Goal: Task Accomplishment & Management: Use online tool/utility

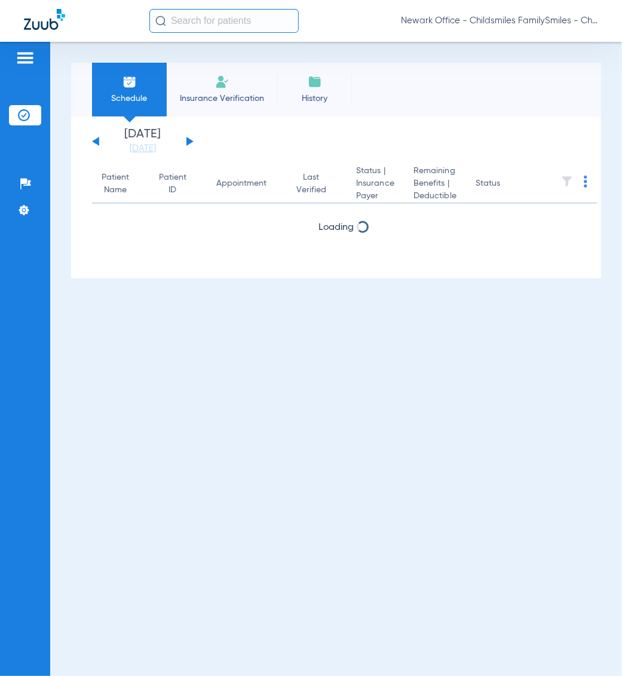
click at [535, 24] on span "Newark Office - Childsmiles FamilySmiles - ChildSmiles Spec LLC - [GEOGRAPHIC_D…" at bounding box center [499, 21] width 197 height 12
click at [533, 48] on button "Account Selection" at bounding box center [553, 42] width 86 height 24
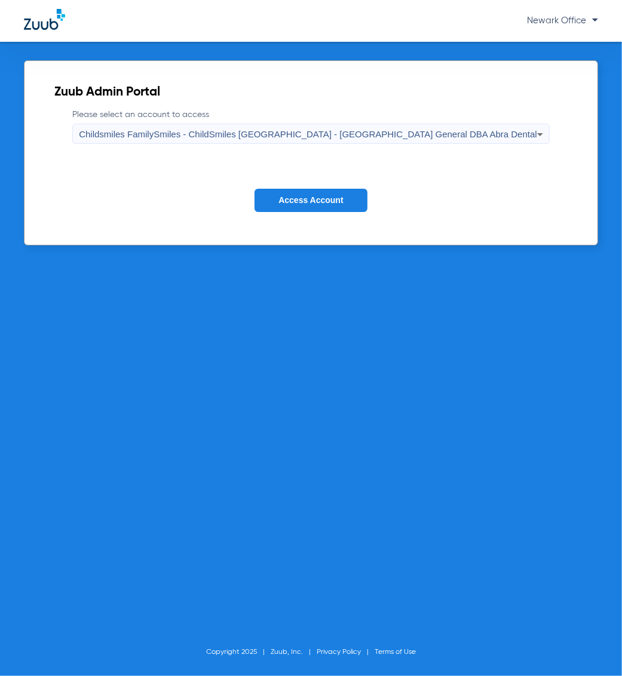
click at [403, 122] on label "Please select an account to access Childsmiles FamilySmiles - ChildSmiles [GEOG…" at bounding box center [310, 126] width 477 height 35
click at [387, 135] on span "Childsmiles FamilySmiles - ChildSmiles [GEOGRAPHIC_DATA] - [GEOGRAPHIC_DATA] Ge…" at bounding box center [308, 134] width 458 height 10
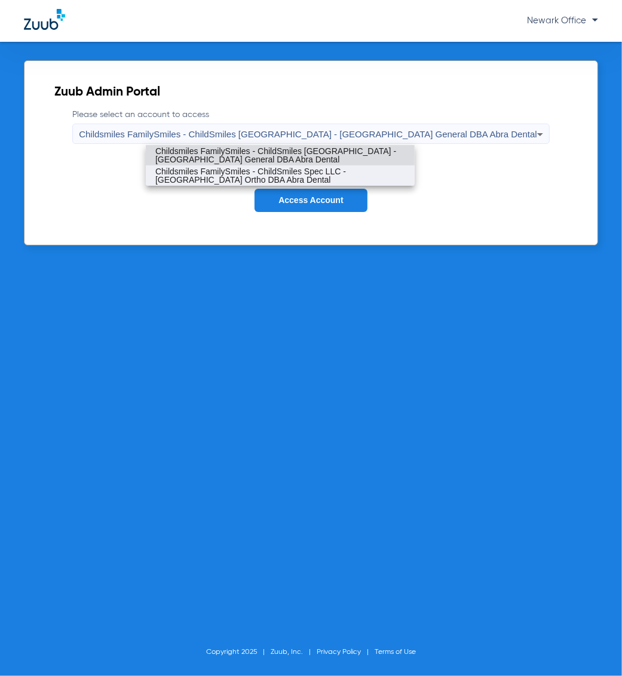
click at [302, 169] on span "Childsmiles FamilySmiles - ChildSmiles Spec LLC - [GEOGRAPHIC_DATA] Ortho DBA A…" at bounding box center [280, 175] width 250 height 17
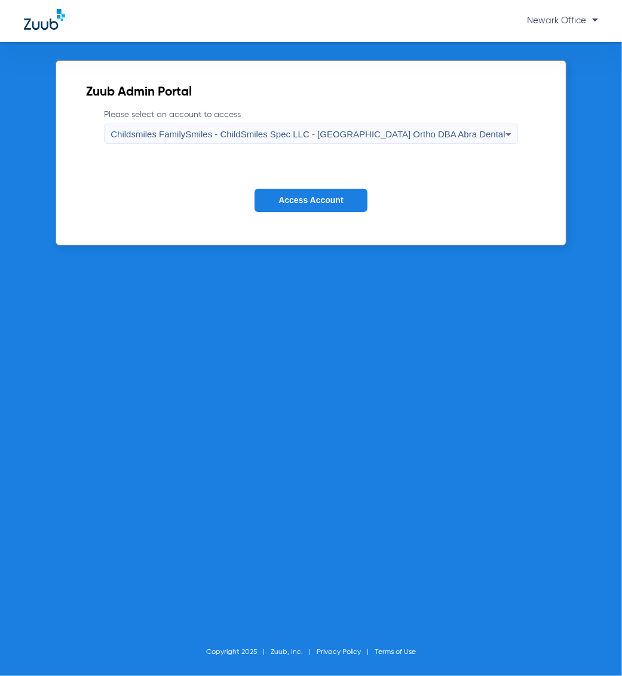
drag, startPoint x: 293, startPoint y: 189, endPoint x: 339, endPoint y: 235, distance: 65.0
click at [293, 191] on form "Please select an account to access Childsmiles FamilySmiles - ChildSmiles Spec …" at bounding box center [310, 169] width 449 height 121
click at [345, 182] on form "Please select an account to access Childsmiles FamilySmiles - ChildSmiles Spec …" at bounding box center [310, 169] width 449 height 121
click at [342, 192] on button "Access Account" at bounding box center [310, 200] width 112 height 23
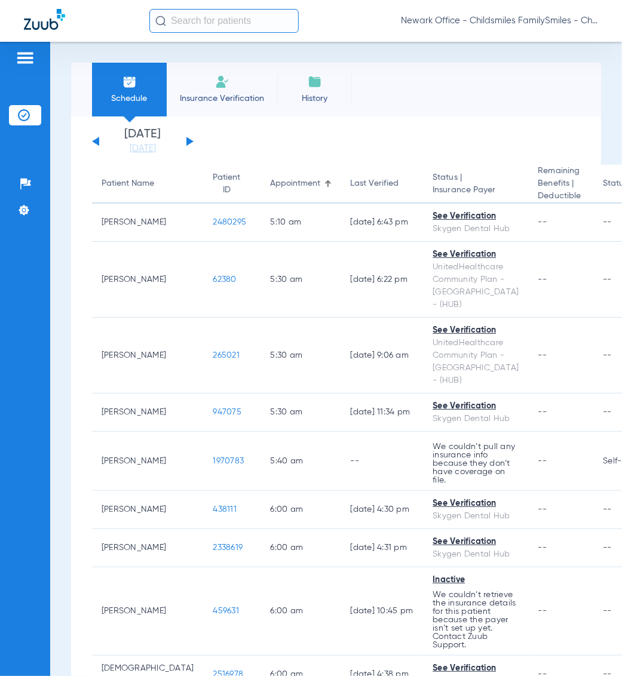
drag, startPoint x: 431, startPoint y: 103, endPoint x: 191, endPoint y: 10, distance: 257.2
click at [431, 103] on div "Schedule Insurance Verification History Last Appt. Sync Time: [DATE] - 09:06 AM" at bounding box center [336, 90] width 530 height 54
click at [228, 23] on input "text" at bounding box center [223, 21] width 149 height 24
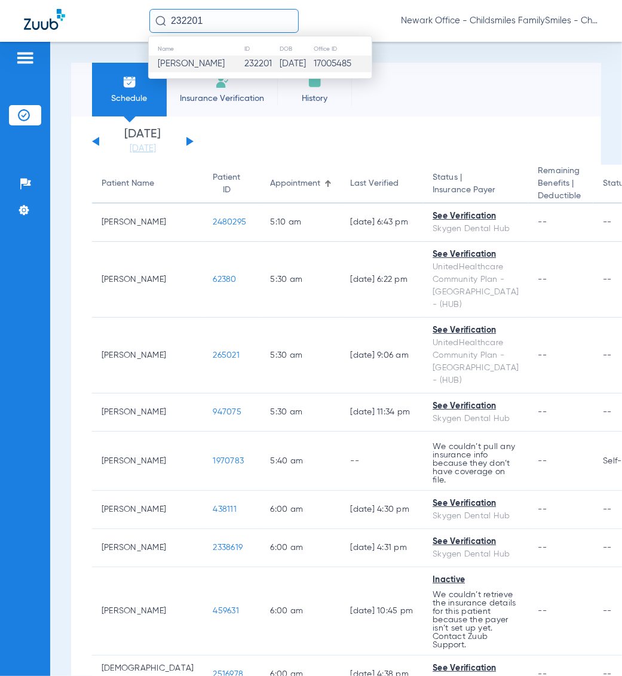
click at [244, 64] on td "232201" at bounding box center [261, 64] width 35 height 17
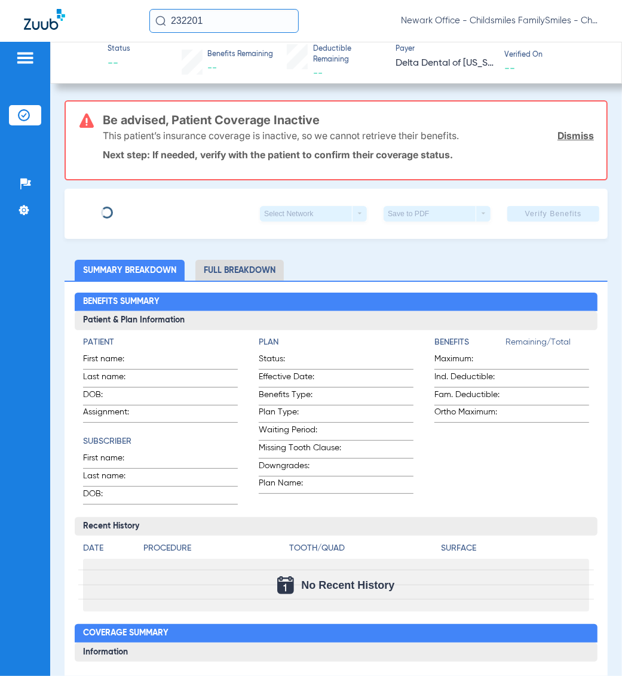
click at [204, 24] on input "232201" at bounding box center [223, 21] width 149 height 24
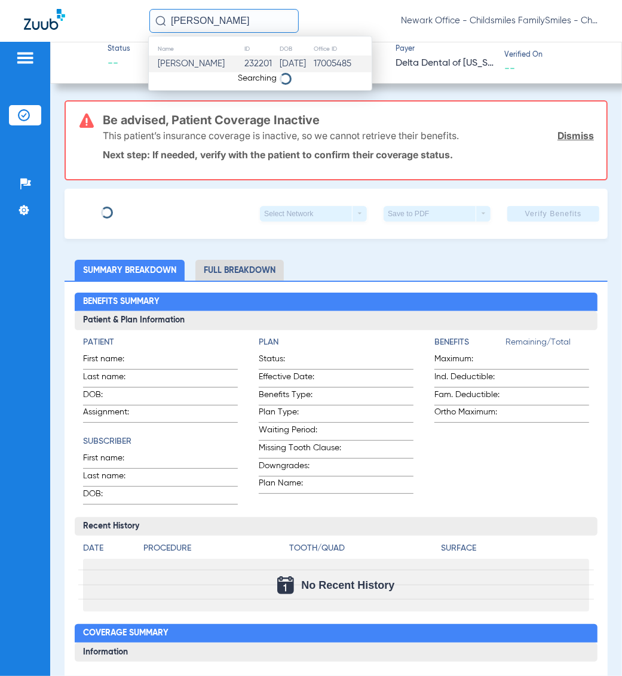
type input "[PERSON_NAME]"
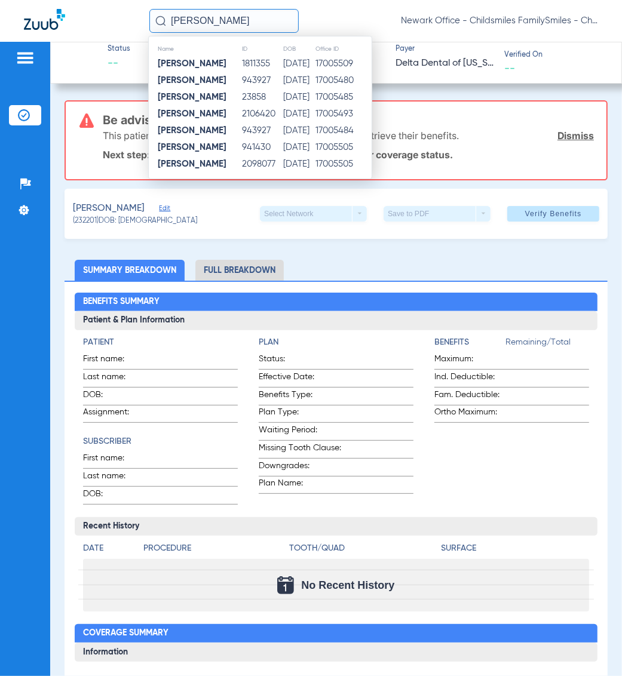
drag, startPoint x: 432, startPoint y: 237, endPoint x: 422, endPoint y: 274, distance: 38.4
click at [432, 237] on div "[PERSON_NAME] Edit (232201) DOB: [DEMOGRAPHIC_DATA] Select Network arrow_drop_d…" at bounding box center [336, 214] width 543 height 50
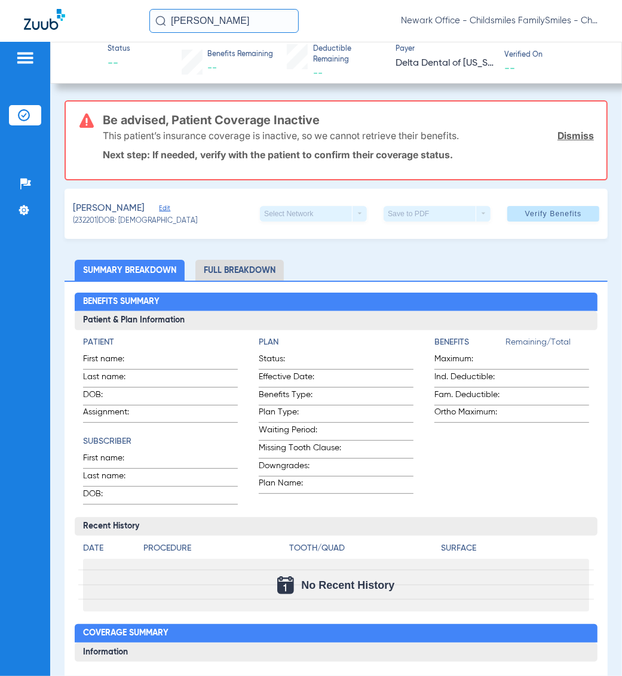
click at [164, 209] on span "Edit" at bounding box center [164, 209] width 11 height 11
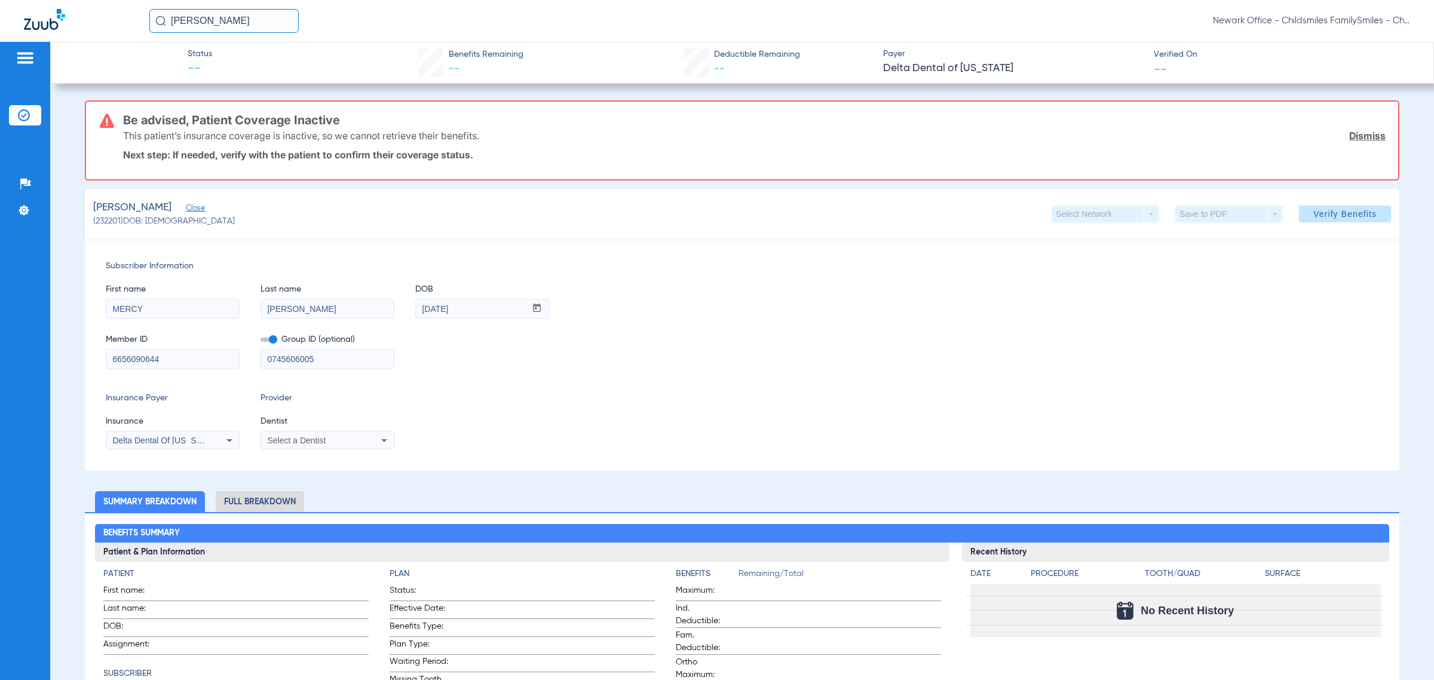
click at [28, 115] on img at bounding box center [24, 115] width 12 height 12
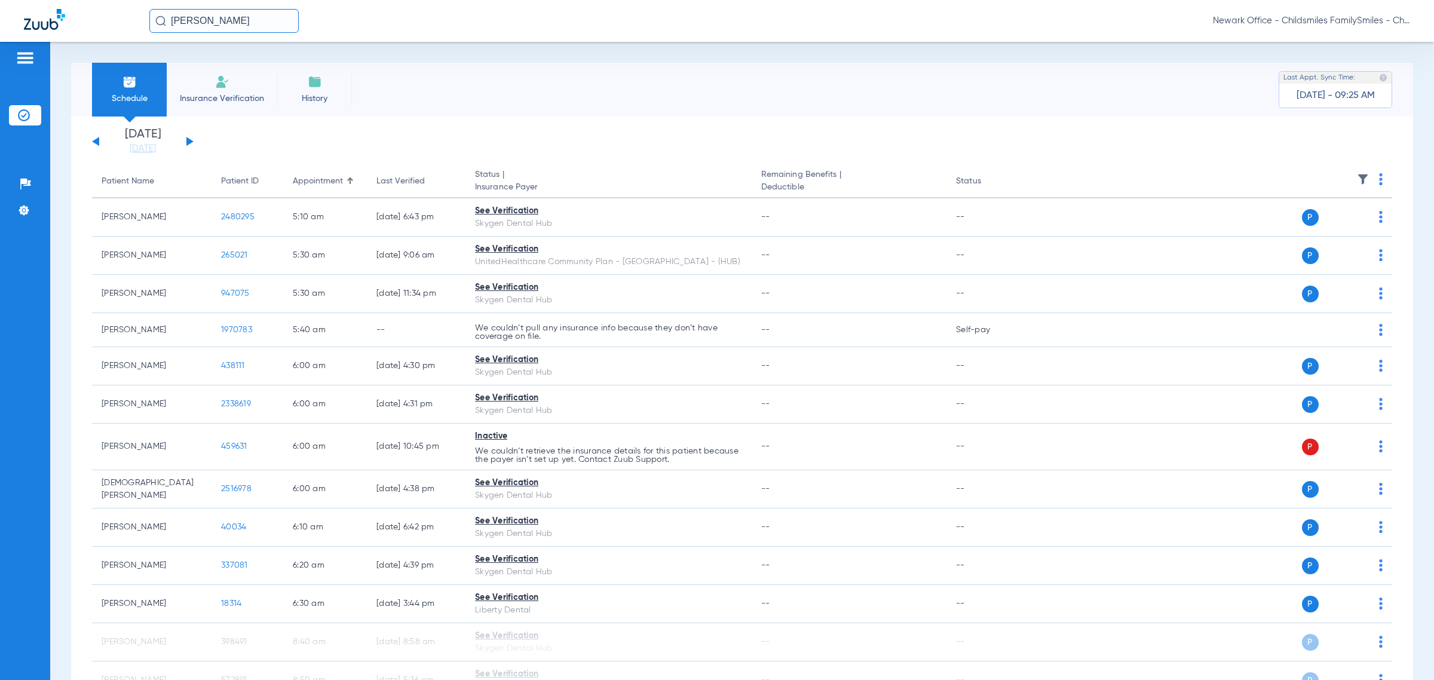
click at [621, 19] on span "Newark Office - Childsmiles FamilySmiles - ChildSmiles Spec LLC - [GEOGRAPHIC_D…" at bounding box center [1311, 21] width 197 height 12
click at [621, 43] on span "Account Selection" at bounding box center [1364, 42] width 67 height 8
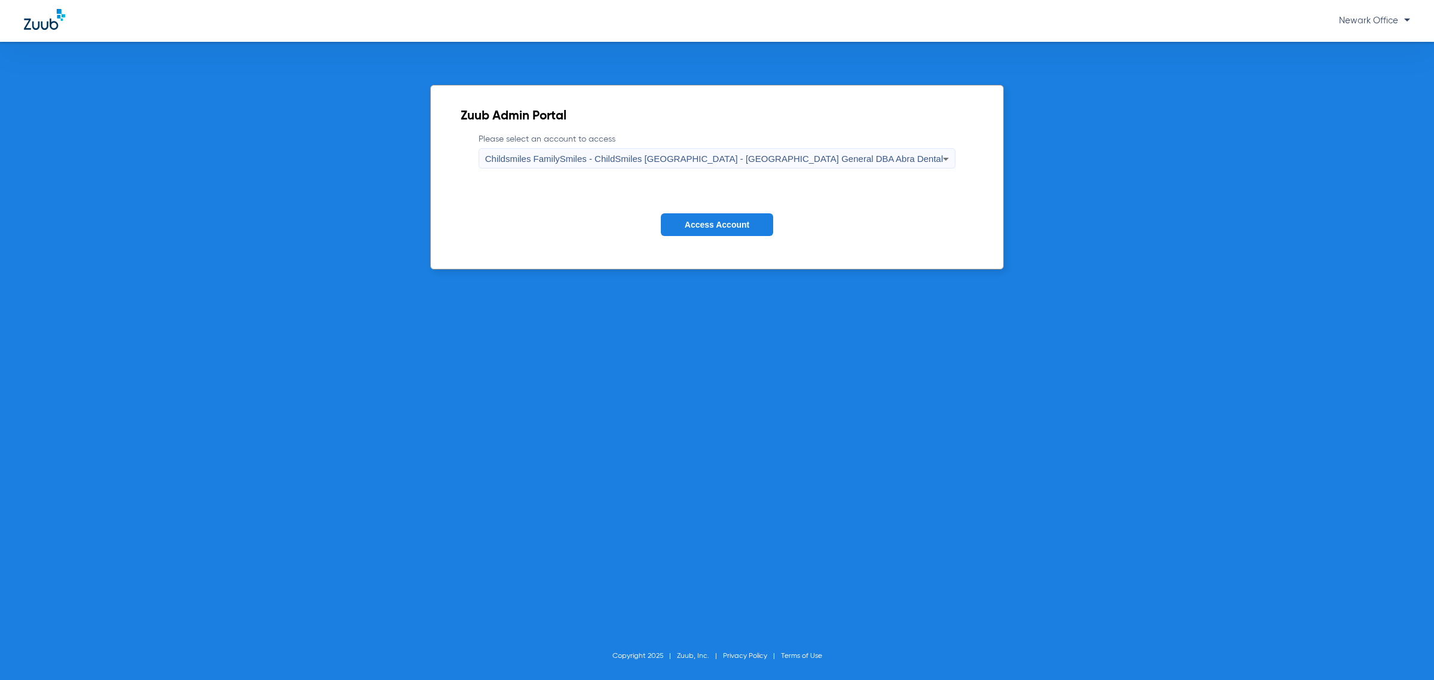
click at [621, 145] on label "Please select an account to access Childsmiles FamilySmiles - ChildSmiles [GEOG…" at bounding box center [716, 150] width 477 height 35
click at [621, 165] on div "Childsmiles FamilySmiles - ChildSmiles [GEOGRAPHIC_DATA] - [GEOGRAPHIC_DATA] Ge…" at bounding box center [714, 159] width 458 height 20
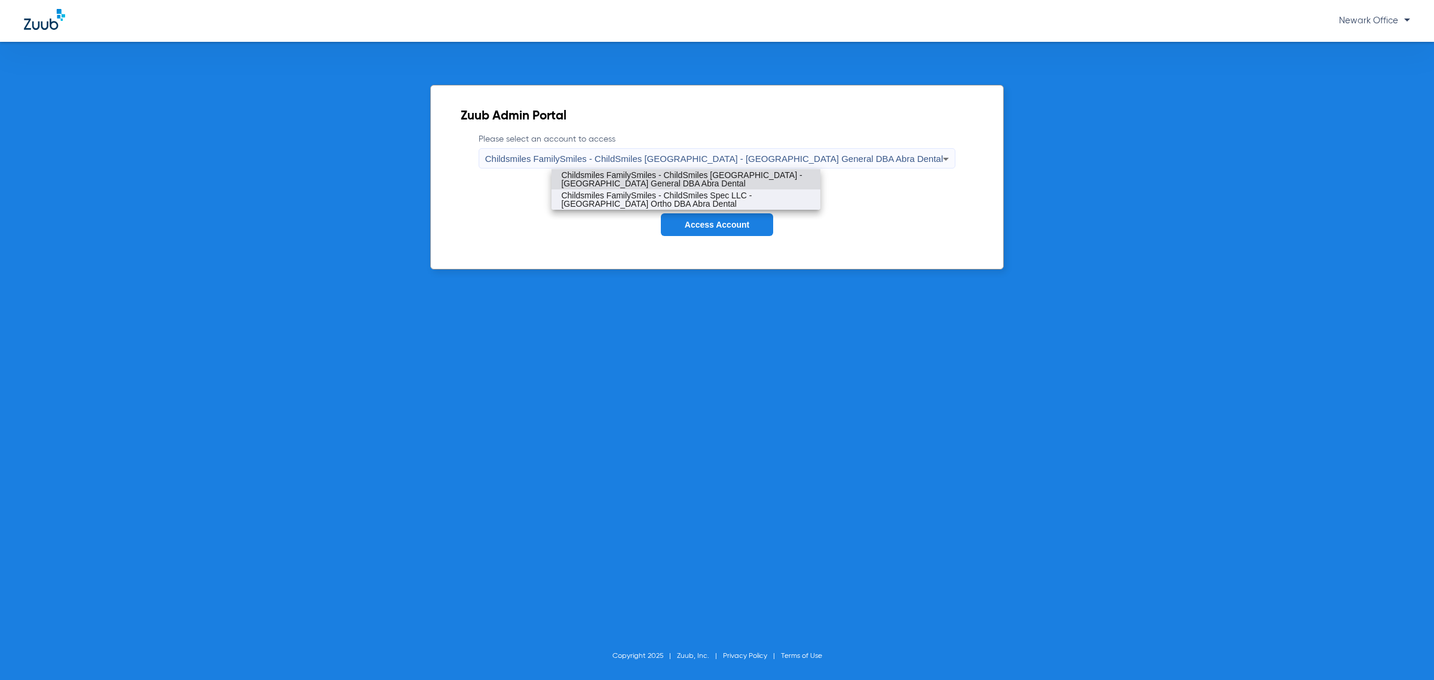
click at [621, 194] on span "Childsmiles FamilySmiles - ChildSmiles Spec LLC - [GEOGRAPHIC_DATA] Ortho DBA A…" at bounding box center [686, 199] width 250 height 17
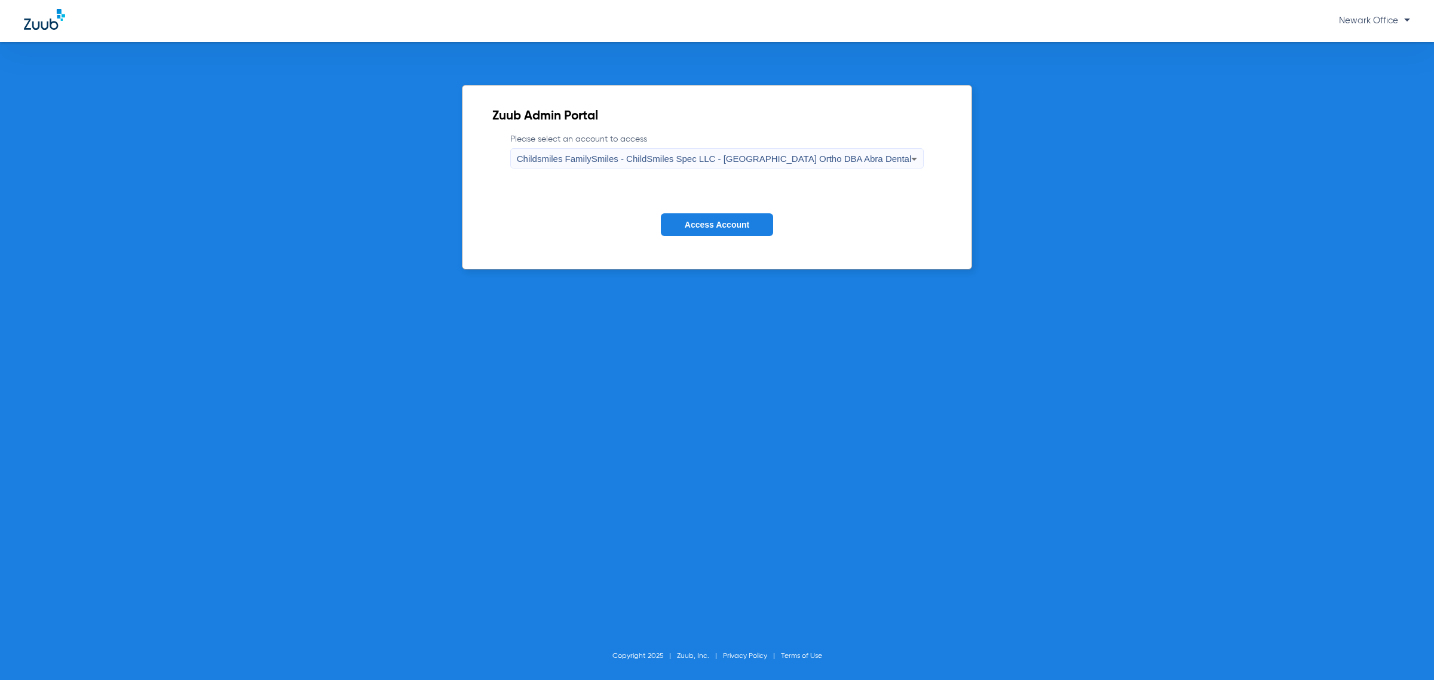
click at [621, 228] on span "Access Account" at bounding box center [717, 225] width 65 height 10
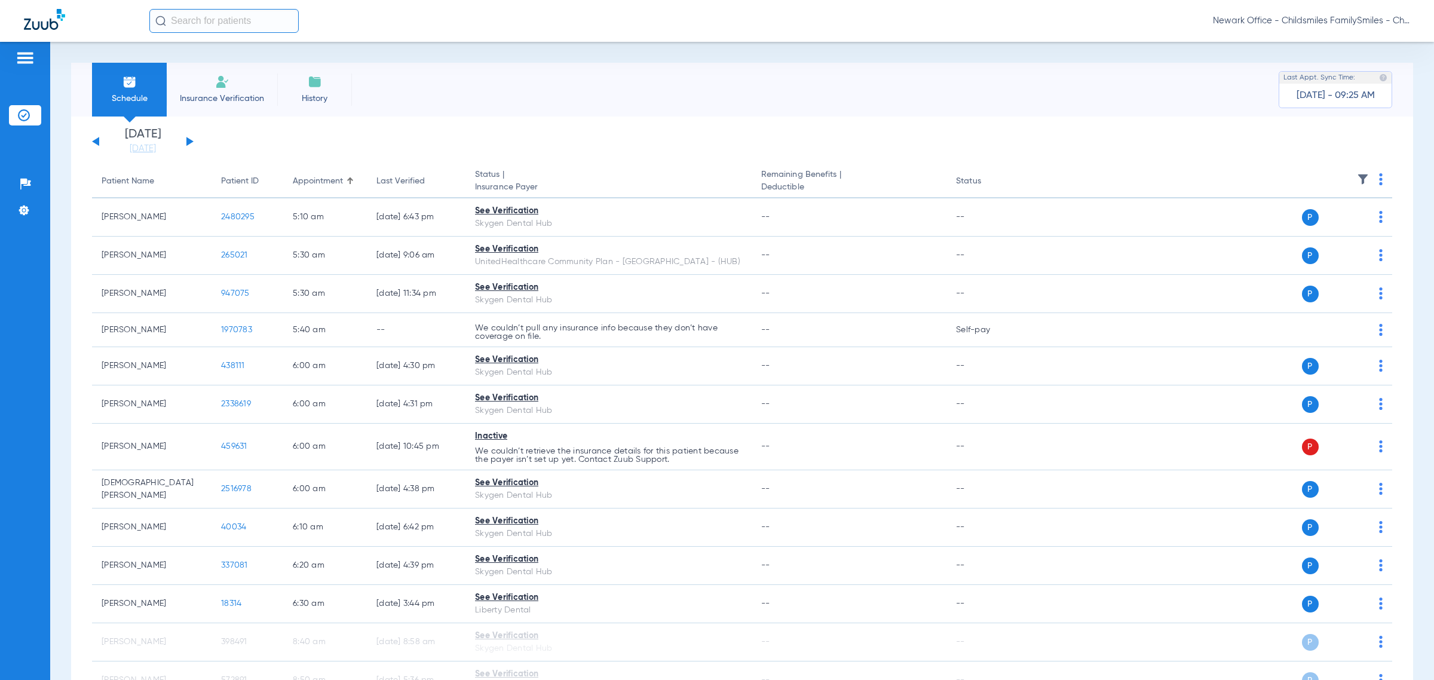
click at [187, 143] on button at bounding box center [189, 141] width 7 height 9
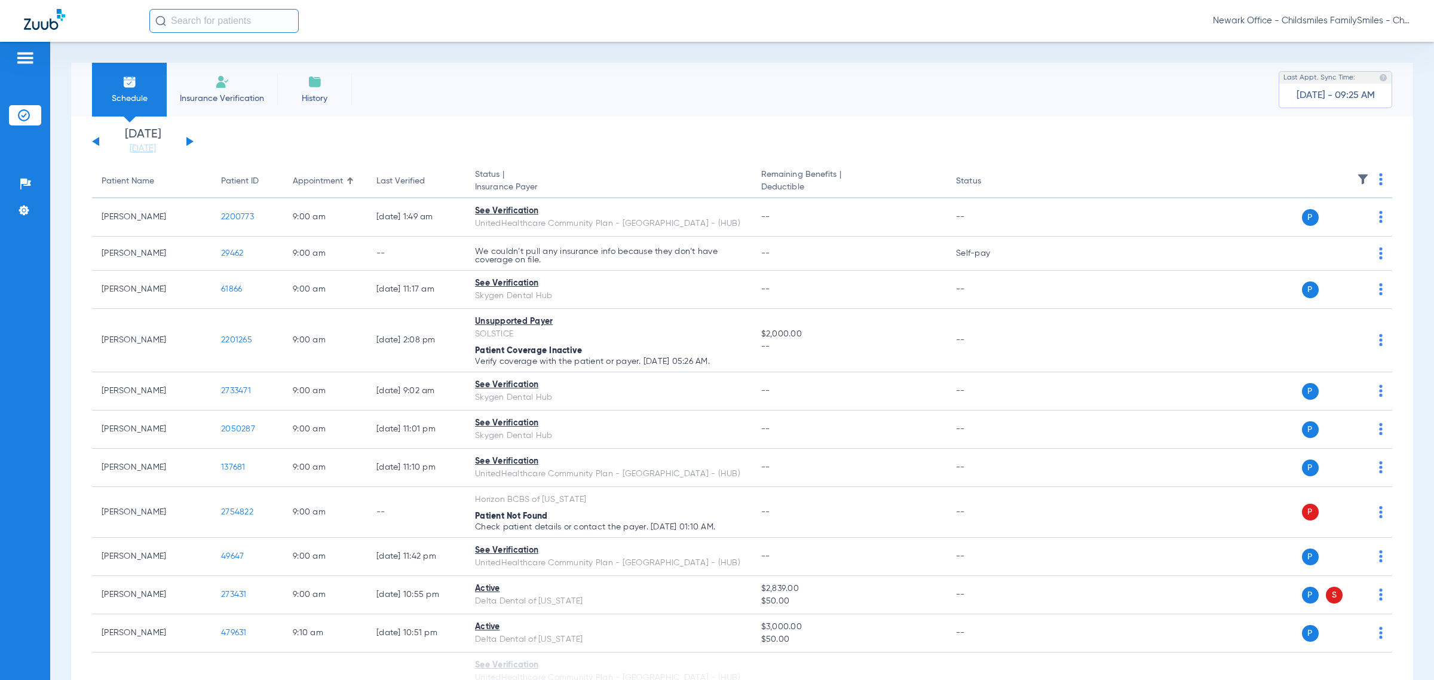
click at [621, 174] on img at bounding box center [1362, 179] width 12 height 12
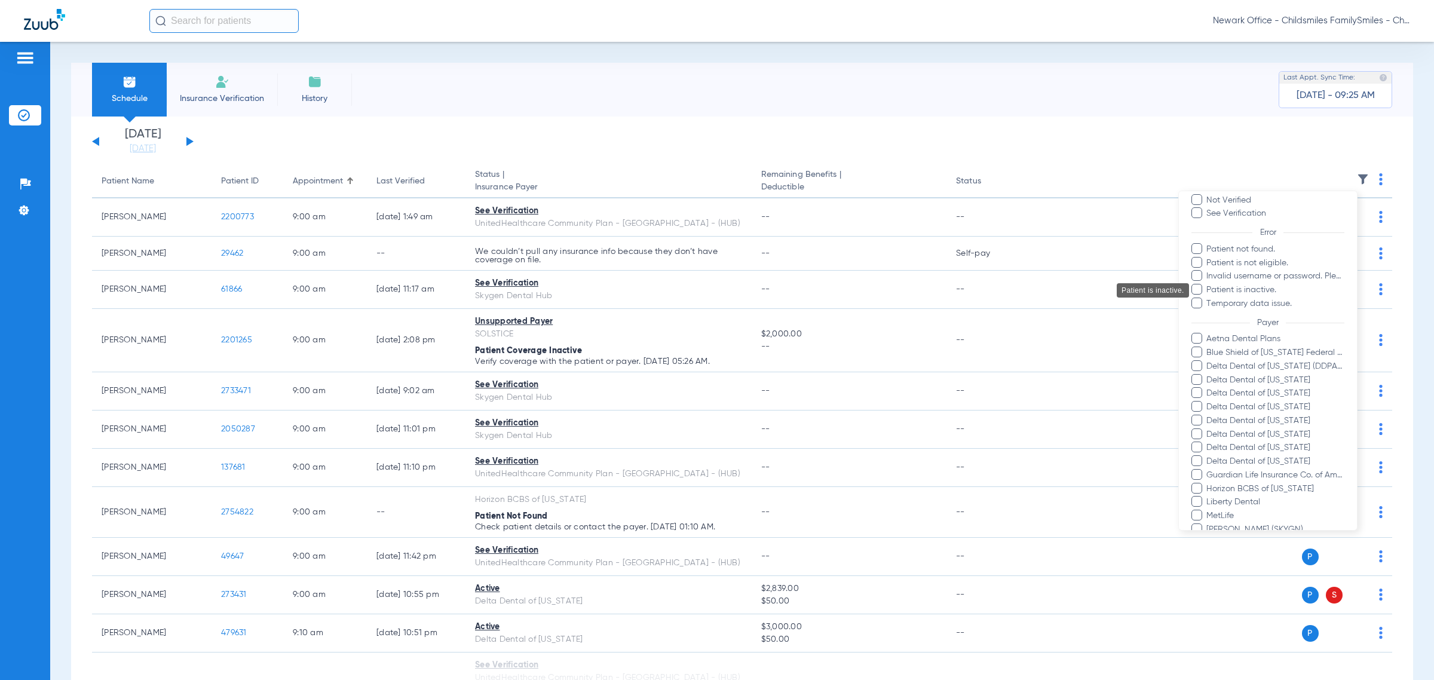
scroll to position [149, 0]
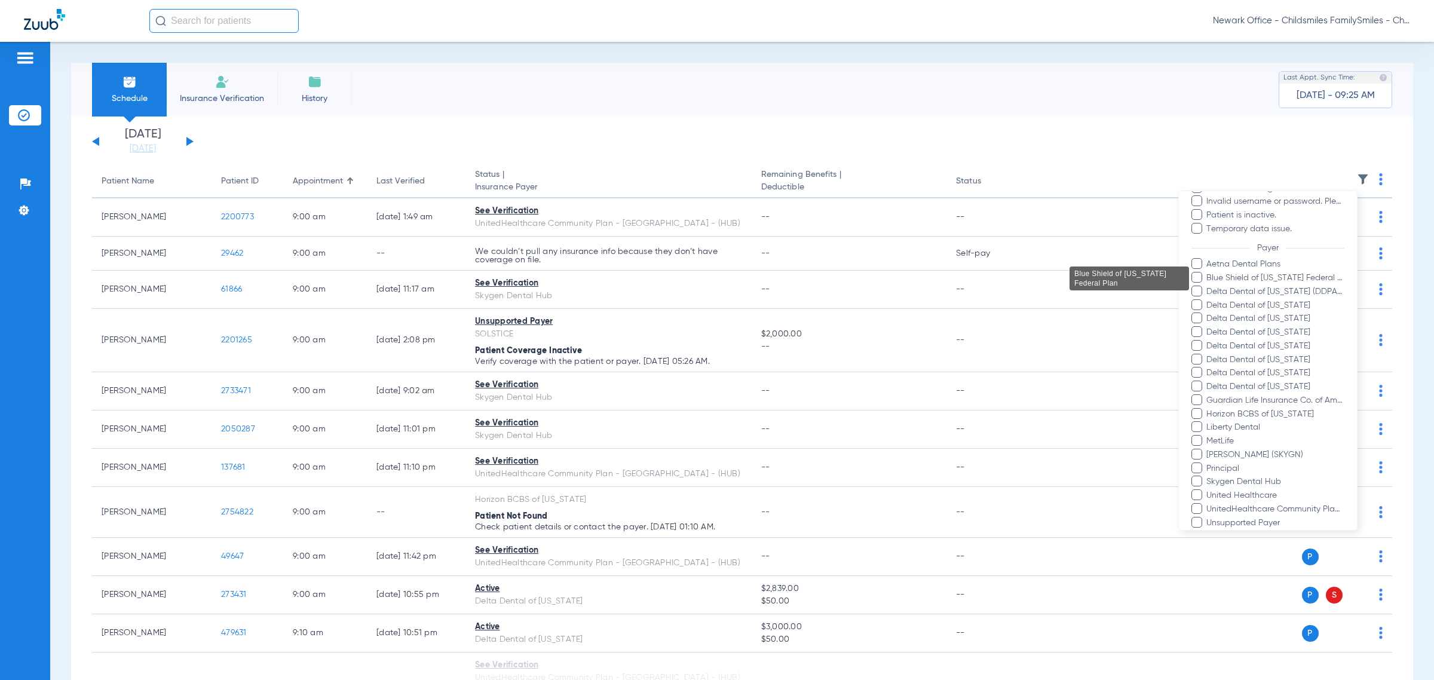
click at [621, 277] on span "Blue Shield of [US_STATE] Federal Plan" at bounding box center [1274, 278] width 139 height 13
click at [621, 286] on input "Blue Shield of [US_STATE] Federal Plan" at bounding box center [1208, 286] width 0 height 0
click at [621, 263] on span "Aetna Dental Plans" at bounding box center [1274, 264] width 139 height 13
click at [621, 272] on input "Aetna Dental Plans" at bounding box center [1208, 272] width 0 height 0
click at [621, 290] on span "Delta Dental of [US_STATE] (DDPA) - AI" at bounding box center [1274, 292] width 139 height 13
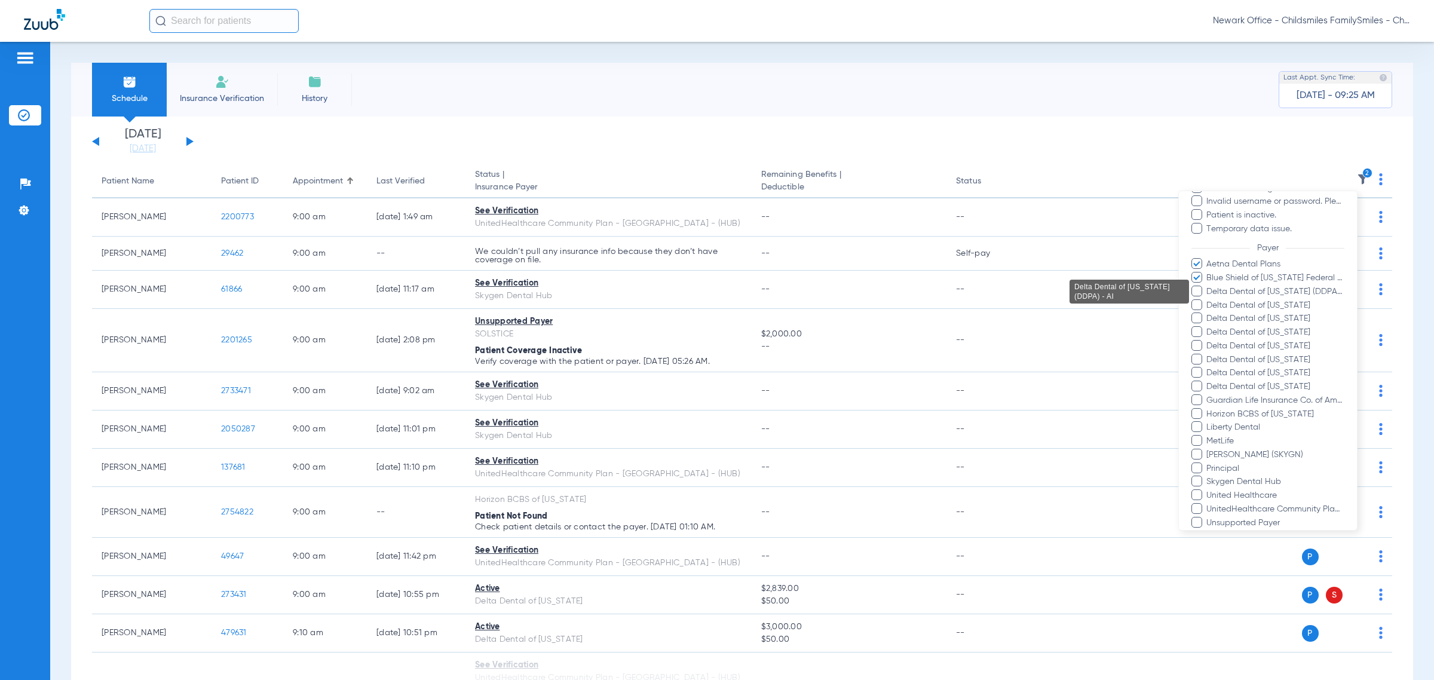
click at [621, 300] on input "Delta Dental of [US_STATE] (DDPA) - AI" at bounding box center [1208, 300] width 0 height 0
click at [621, 300] on span "Delta Dental of [US_STATE]" at bounding box center [1274, 305] width 139 height 13
click at [621, 314] on input "Delta Dental of [US_STATE]" at bounding box center [1208, 314] width 0 height 0
drag, startPoint x: 1220, startPoint y: 312, endPoint x: 1219, endPoint y: 320, distance: 7.2
click at [621, 314] on span "Delta Dental of [US_STATE]" at bounding box center [1274, 318] width 139 height 13
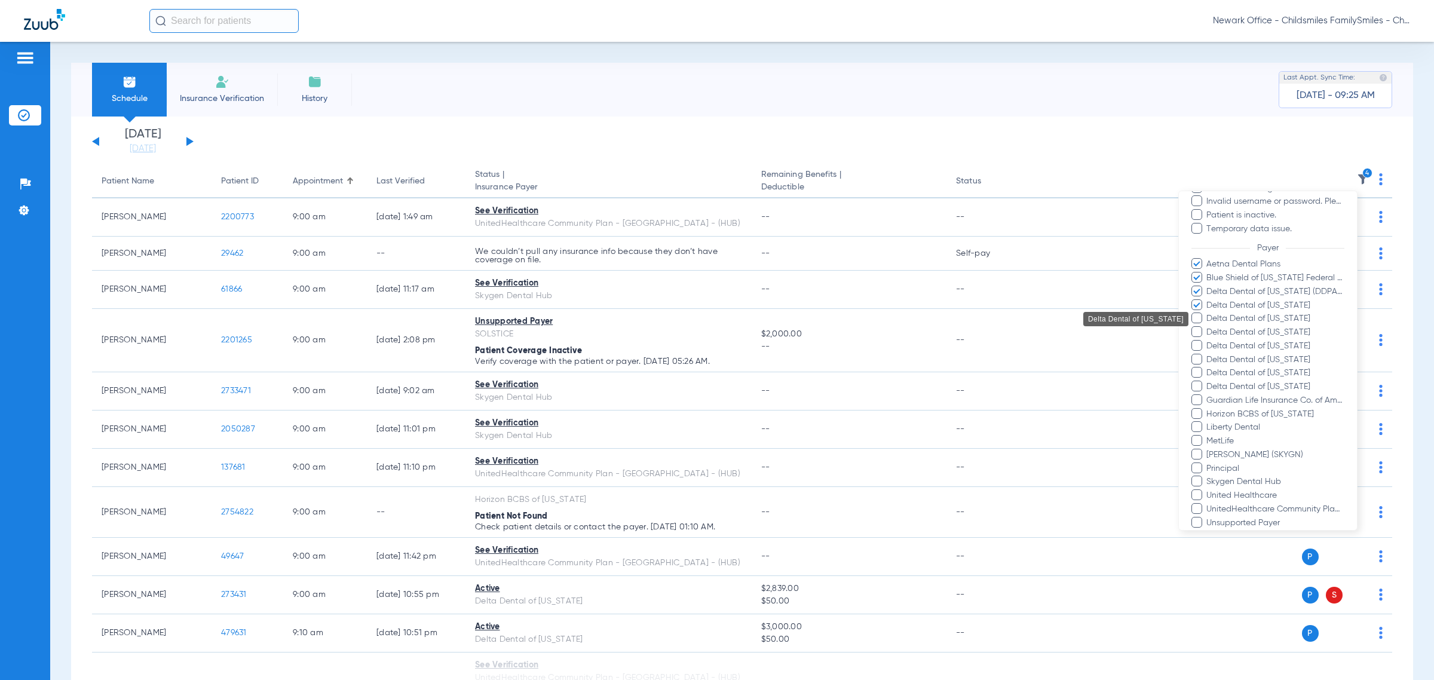
click at [621, 327] on input "Delta Dental of [US_STATE]" at bounding box center [1208, 327] width 0 height 0
click at [621, 329] on span "Delta Dental of [US_STATE]" at bounding box center [1274, 332] width 139 height 13
click at [621, 340] on input "Delta Dental of [US_STATE]" at bounding box center [1208, 340] width 0 height 0
click at [621, 345] on span "Delta Dental of [US_STATE]" at bounding box center [1274, 346] width 139 height 13
click at [621, 354] on input "Delta Dental of [US_STATE]" at bounding box center [1208, 354] width 0 height 0
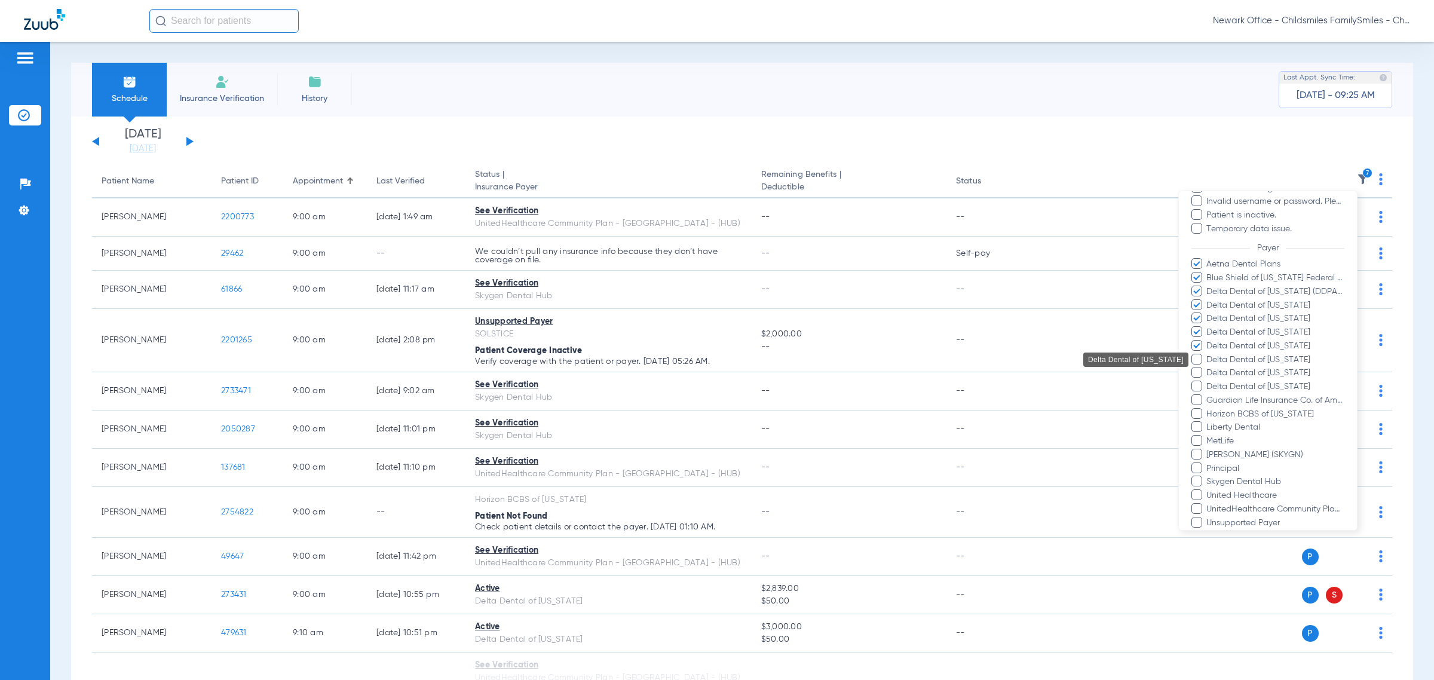
drag, startPoint x: 1220, startPoint y: 356, endPoint x: 1221, endPoint y: 372, distance: 16.2
click at [621, 358] on span "Delta Dental of [US_STATE]" at bounding box center [1274, 360] width 139 height 13
click at [621, 368] on input "Delta Dental of [US_STATE]" at bounding box center [1208, 368] width 0 height 0
click at [621, 372] on span "Delta Dental of [US_STATE]" at bounding box center [1274, 373] width 139 height 13
click at [621, 381] on input "Delta Dental of [US_STATE]" at bounding box center [1208, 381] width 0 height 0
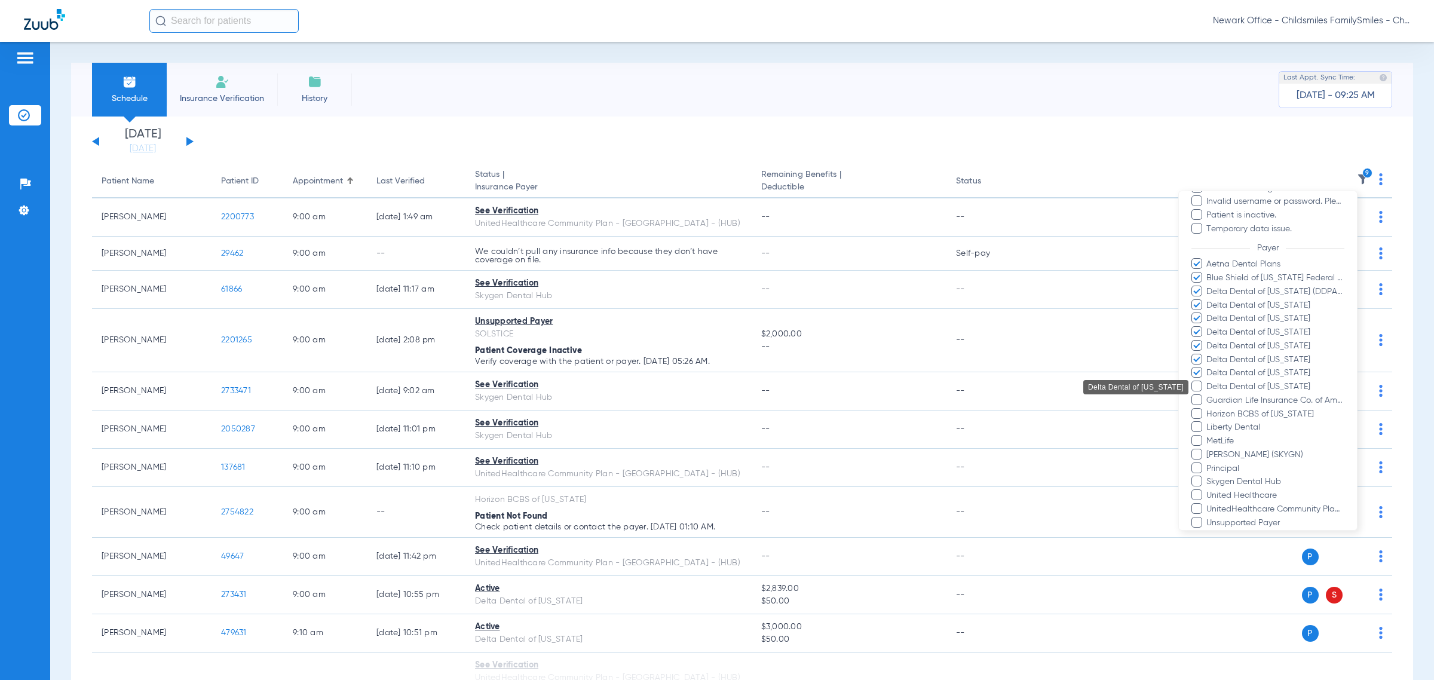
click at [621, 385] on span "Delta Dental of [US_STATE]" at bounding box center [1274, 386] width 139 height 13
click at [621, 395] on input "Delta Dental of [US_STATE]" at bounding box center [1208, 395] width 0 height 0
click at [621, 397] on span "Guardian Life Insurance Co. of America" at bounding box center [1274, 400] width 139 height 13
click at [621, 409] on input "Guardian Life Insurance Co. of America" at bounding box center [1208, 409] width 0 height 0
click at [621, 411] on span "Horizon BCBS of [US_STATE]" at bounding box center [1274, 414] width 139 height 13
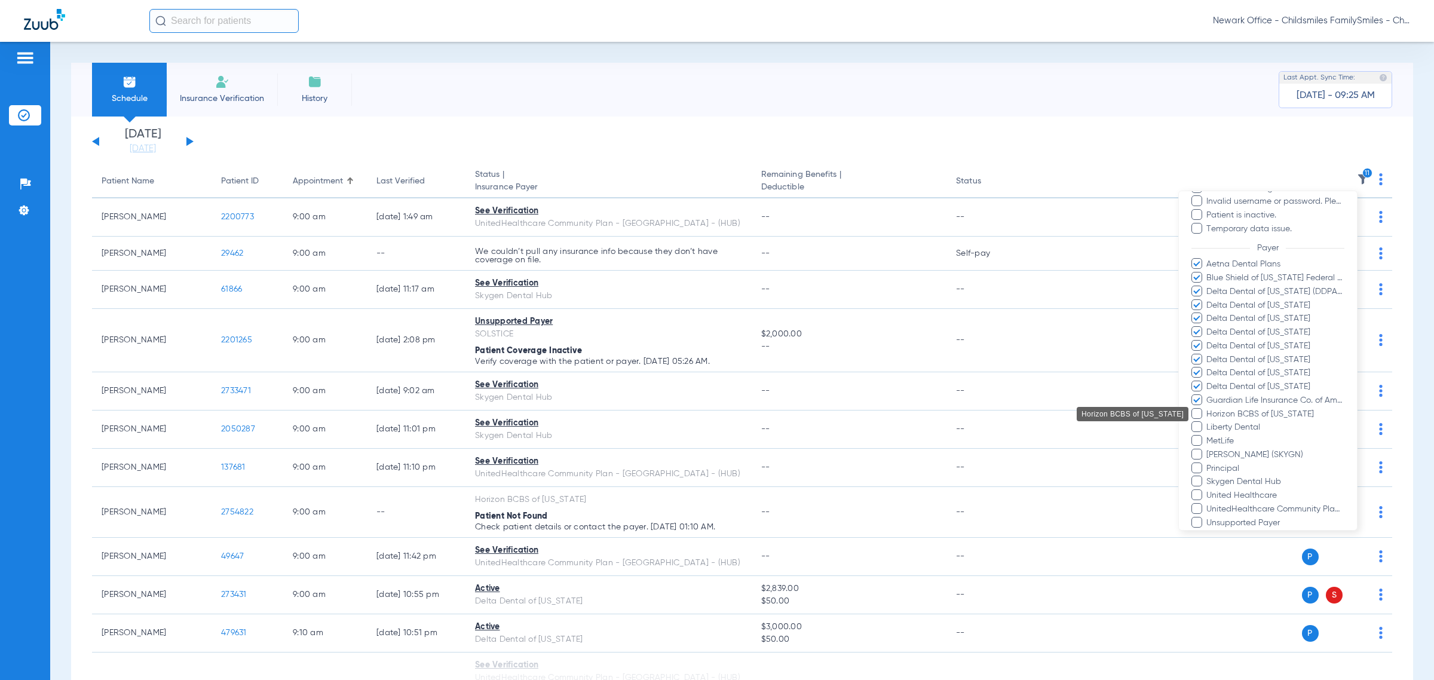
click at [621, 422] on input "Horizon BCBS of [US_STATE]" at bounding box center [1208, 422] width 0 height 0
click at [621, 438] on span "MetLife" at bounding box center [1274, 441] width 139 height 13
click at [621, 449] on input "MetLife" at bounding box center [1208, 449] width 0 height 0
click at [621, 466] on span "Principal" at bounding box center [1274, 468] width 139 height 13
click at [621, 477] on input "Principal" at bounding box center [1208, 477] width 0 height 0
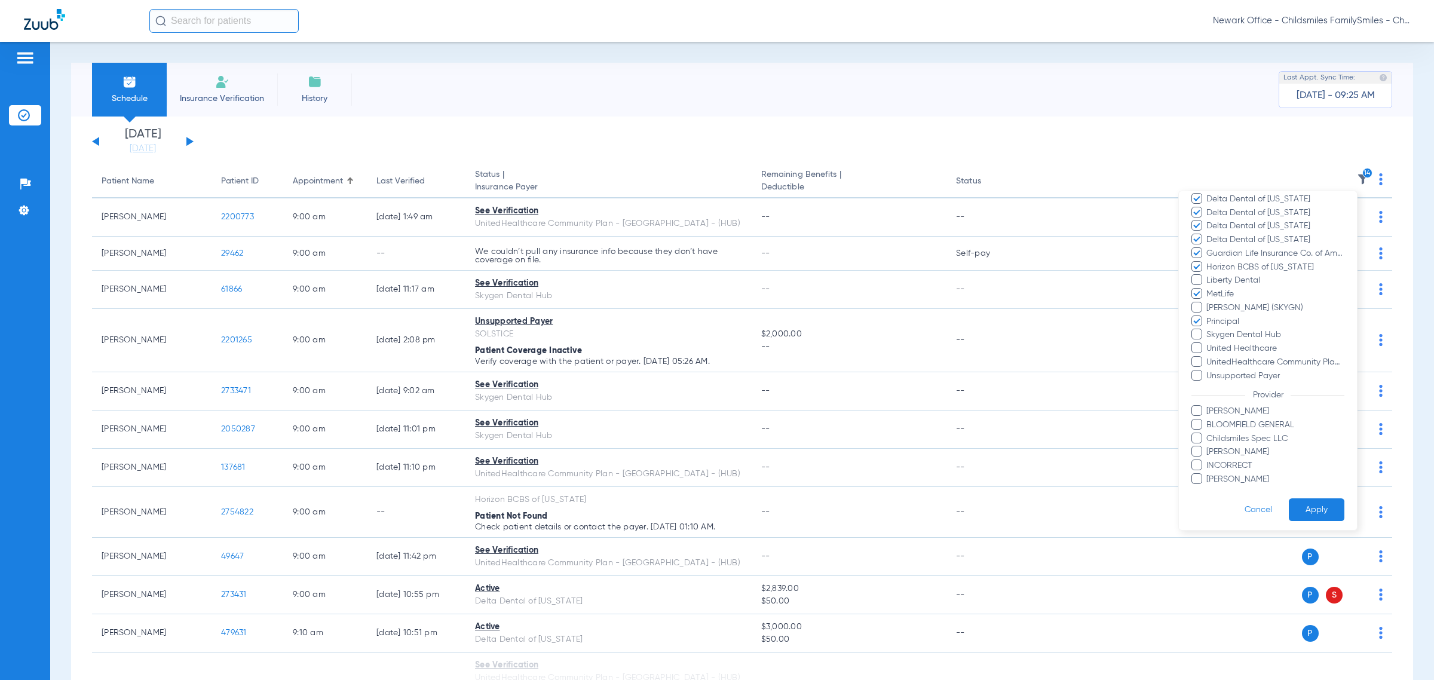
scroll to position [299, 0]
click at [621, 348] on span "United Healthcare" at bounding box center [1274, 346] width 139 height 13
click at [621, 354] on input "United Healthcare" at bounding box center [1208, 354] width 0 height 0
click at [621, 505] on button "Apply" at bounding box center [1316, 507] width 56 height 23
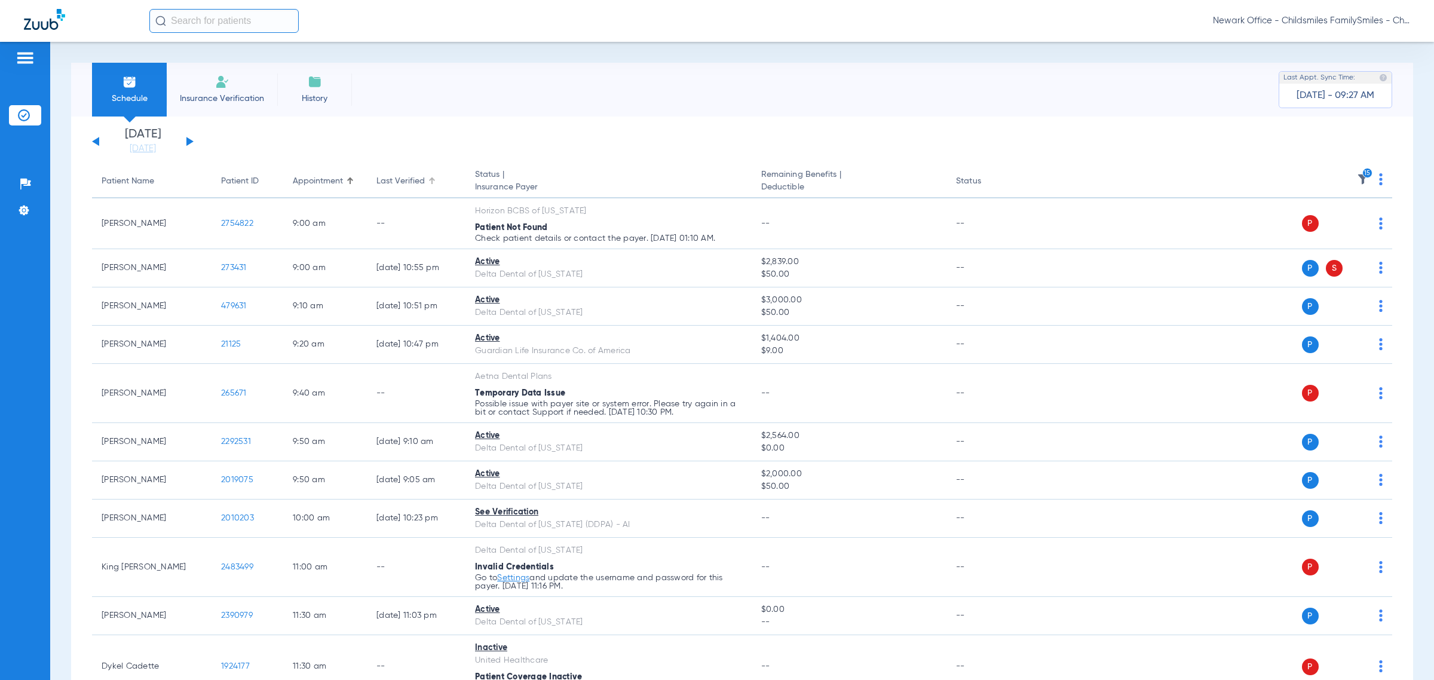
click at [440, 180] on div "Last Verified" at bounding box center [415, 181] width 79 height 13
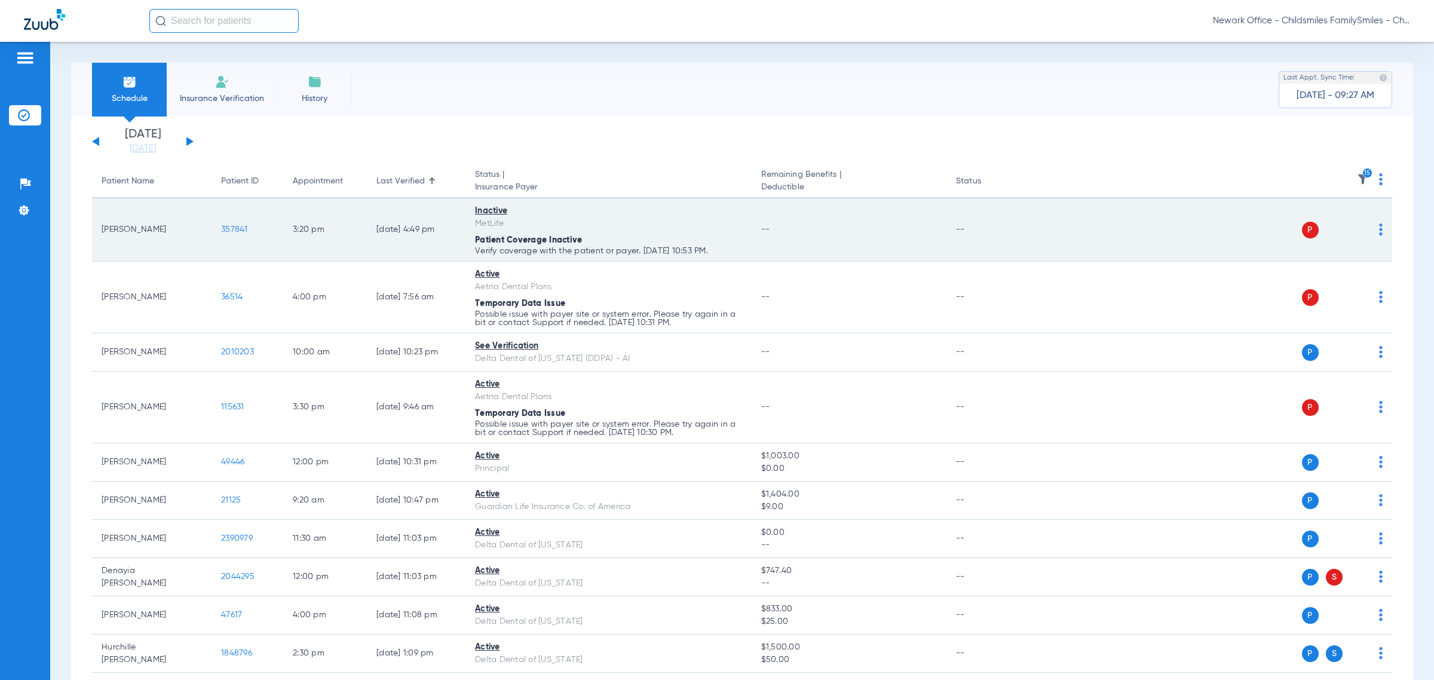
drag, startPoint x: 266, startPoint y: 236, endPoint x: 220, endPoint y: 251, distance: 48.5
click at [220, 251] on td "357841" at bounding box center [247, 229] width 72 height 63
copy span "357841"
drag, startPoint x: 736, startPoint y: 246, endPoint x: 97, endPoint y: 237, distance: 638.6
click at [97, 237] on tr "[PERSON_NAME] 357841 3:20 PM [DATE] 4:49 PM Inactive MetLife Patient Coverage I…" at bounding box center [742, 229] width 1300 height 63
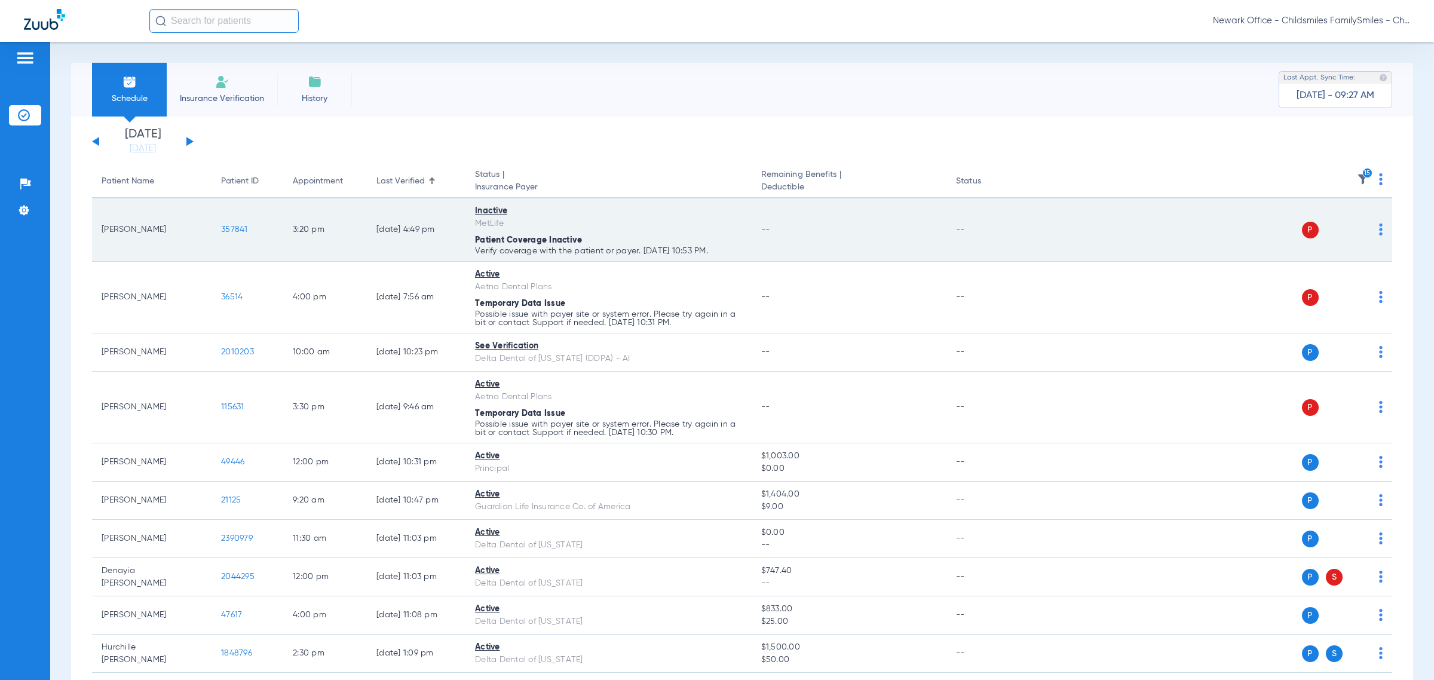
copy tr "[PERSON_NAME] 357841 3:20 PM [DATE] 4:49 PM Inactive MetLife Patient Coverage I…"
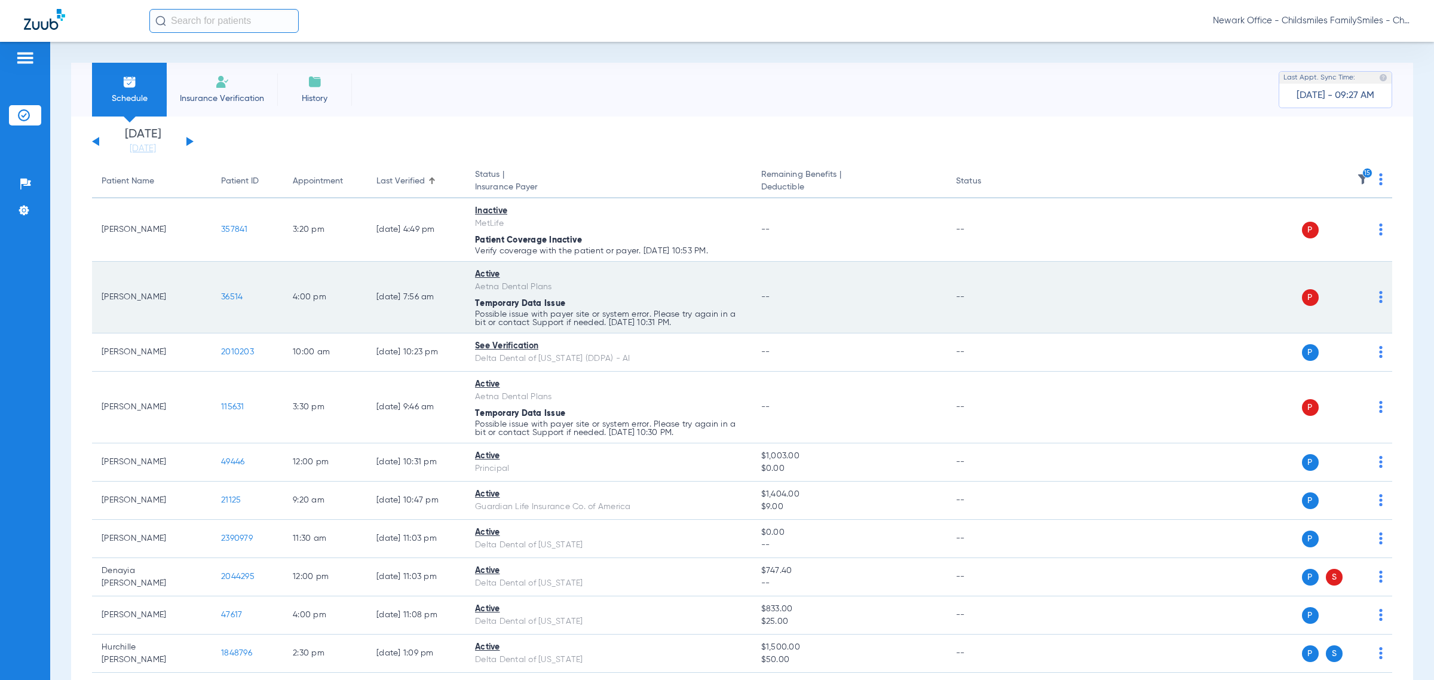
click at [621, 303] on span at bounding box center [1381, 300] width 4 height 8
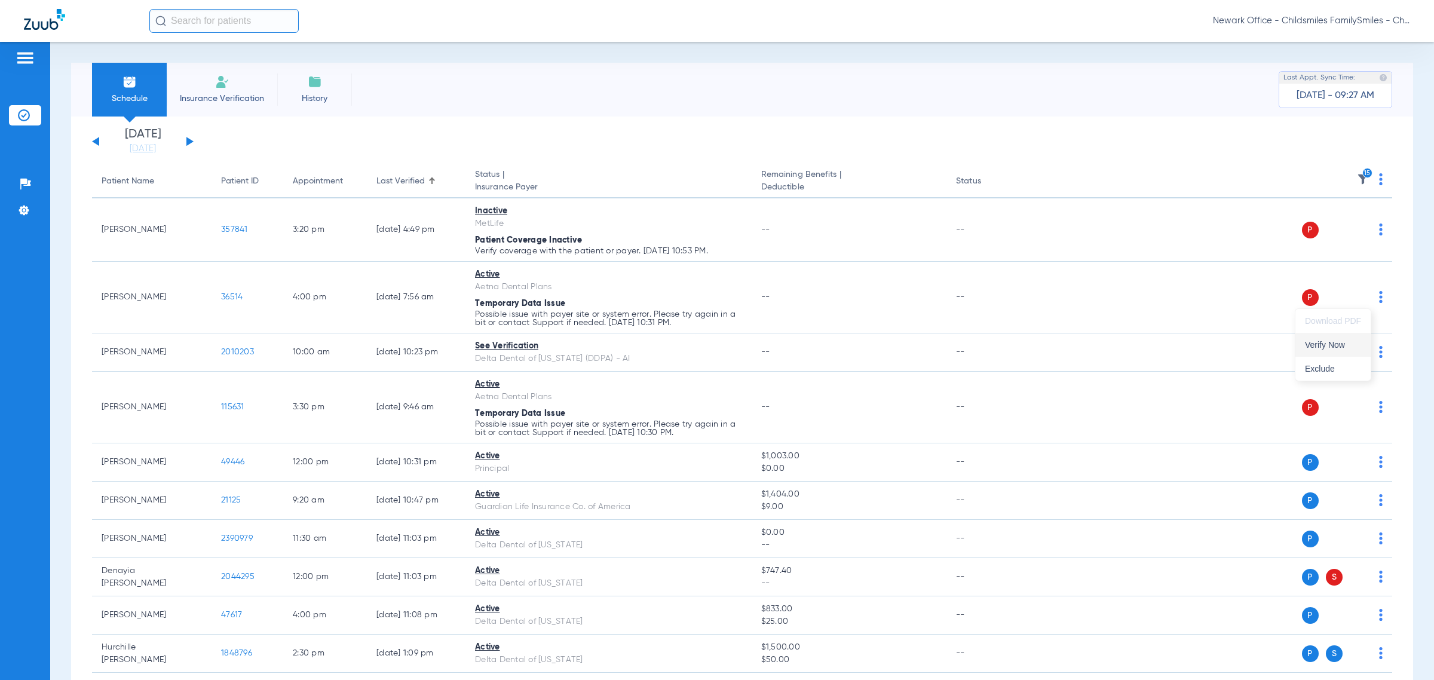
click at [621, 342] on span "Verify Now" at bounding box center [1333, 344] width 56 height 8
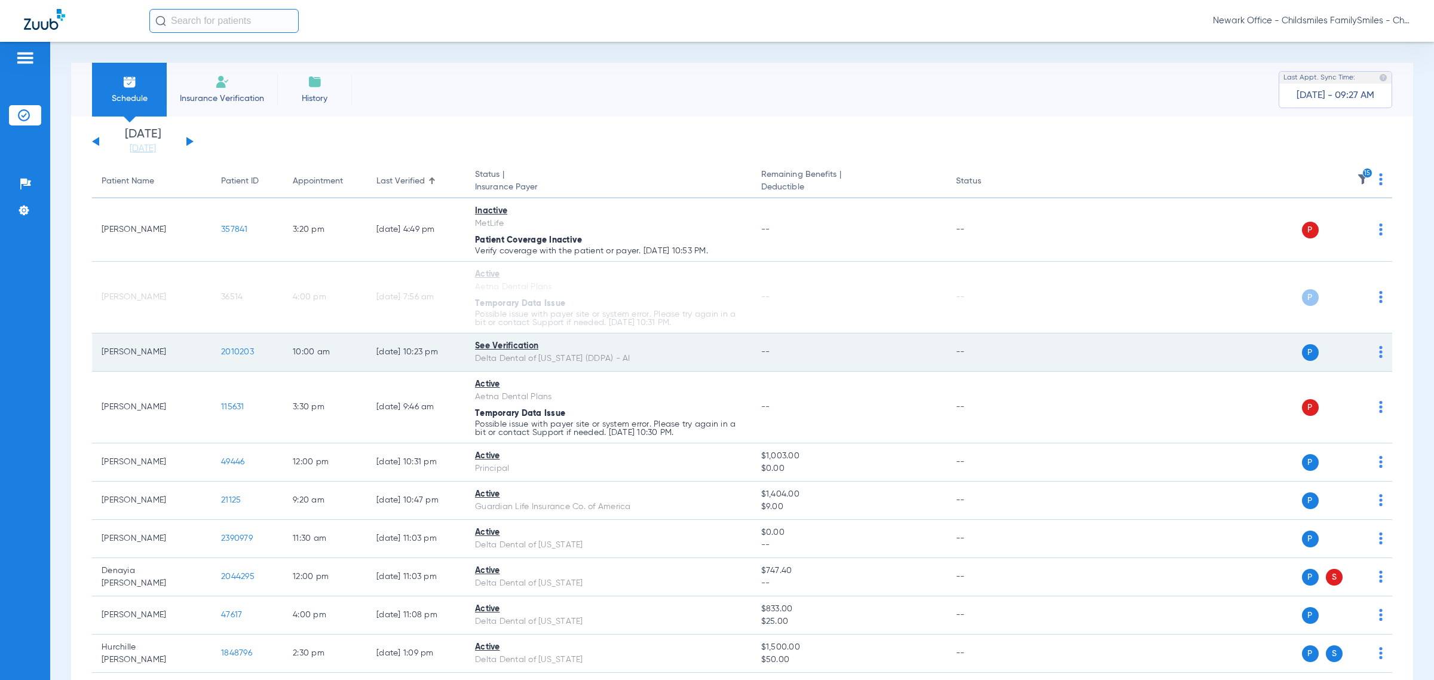
click at [621, 351] on img at bounding box center [1381, 352] width 4 height 12
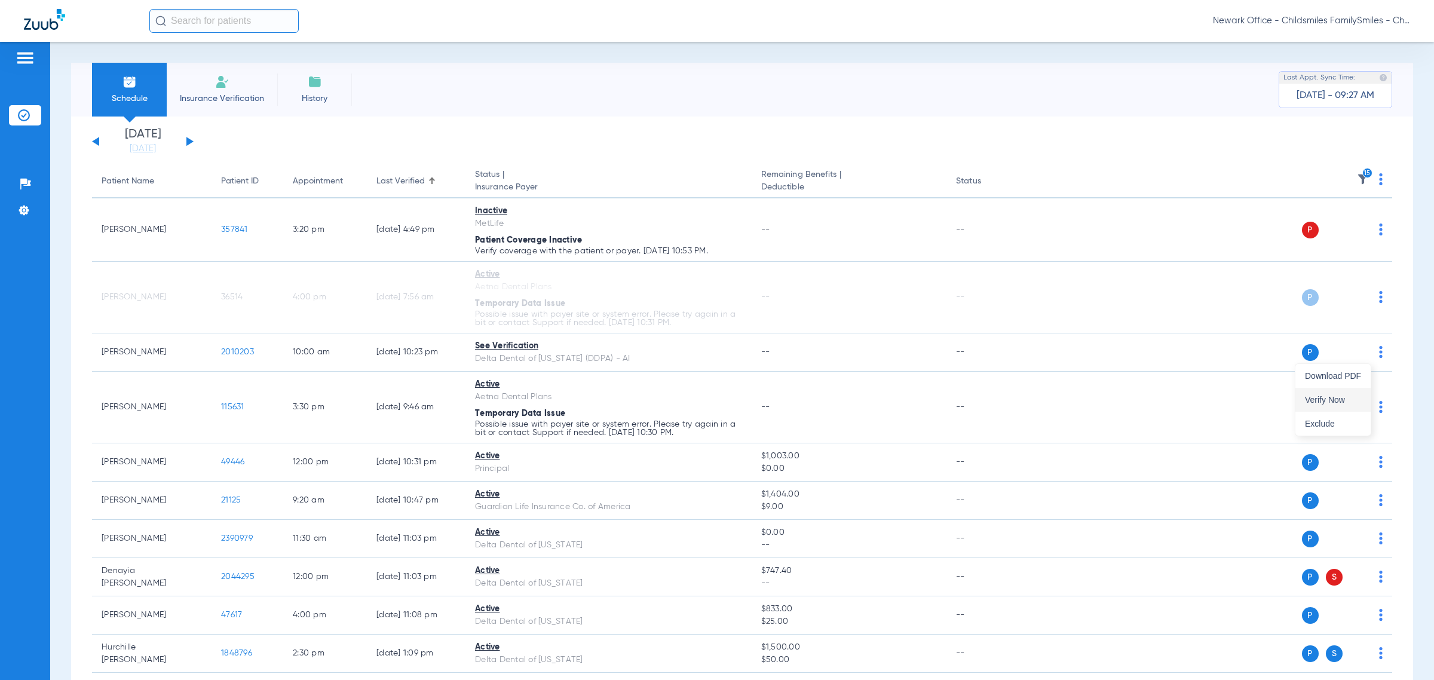
click at [621, 401] on span "Verify Now" at bounding box center [1333, 399] width 56 height 8
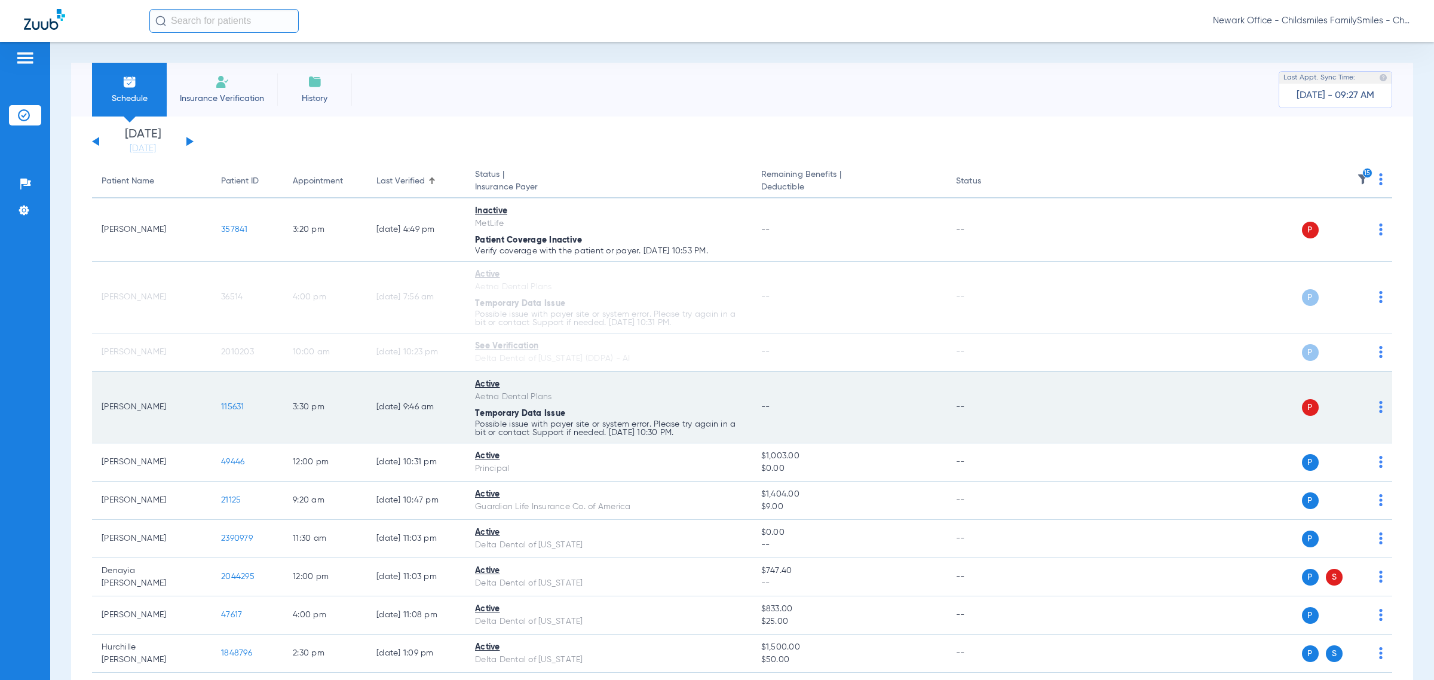
click at [621, 410] on img at bounding box center [1381, 407] width 4 height 12
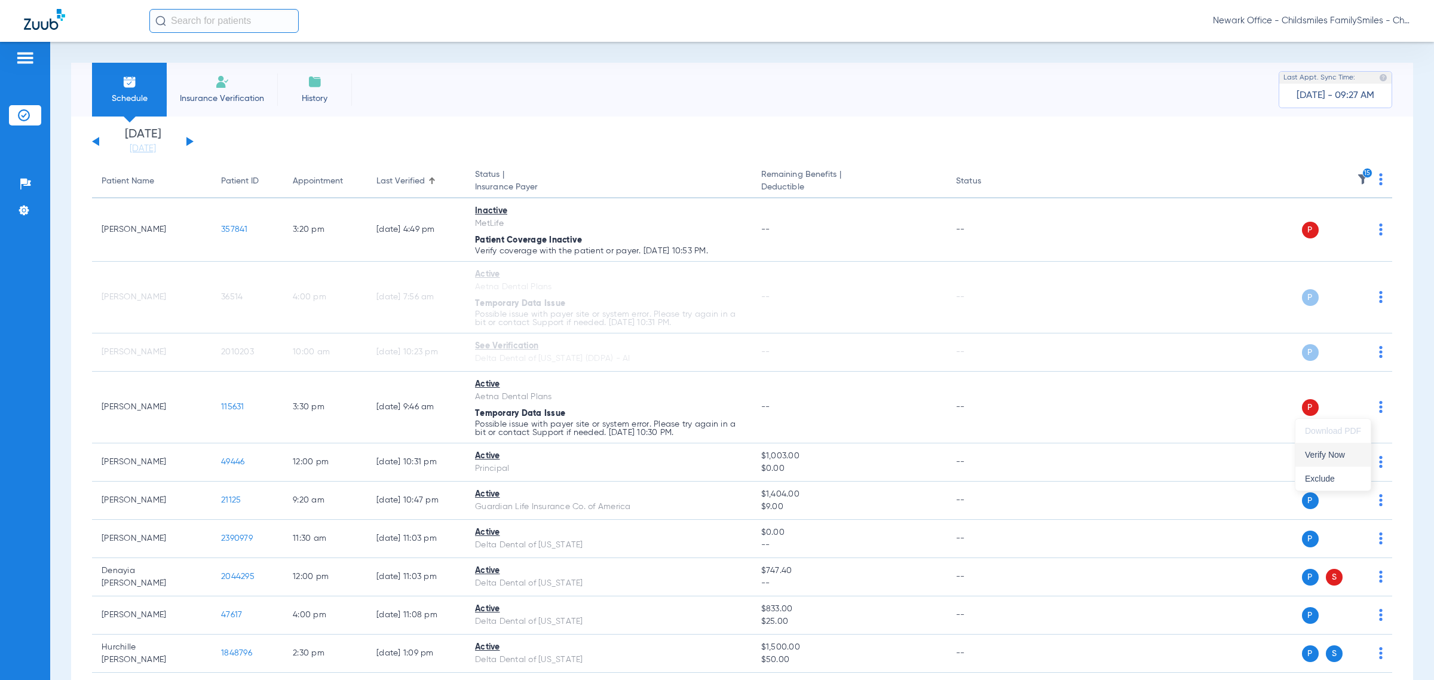
click at [621, 457] on span "Verify Now" at bounding box center [1333, 454] width 56 height 8
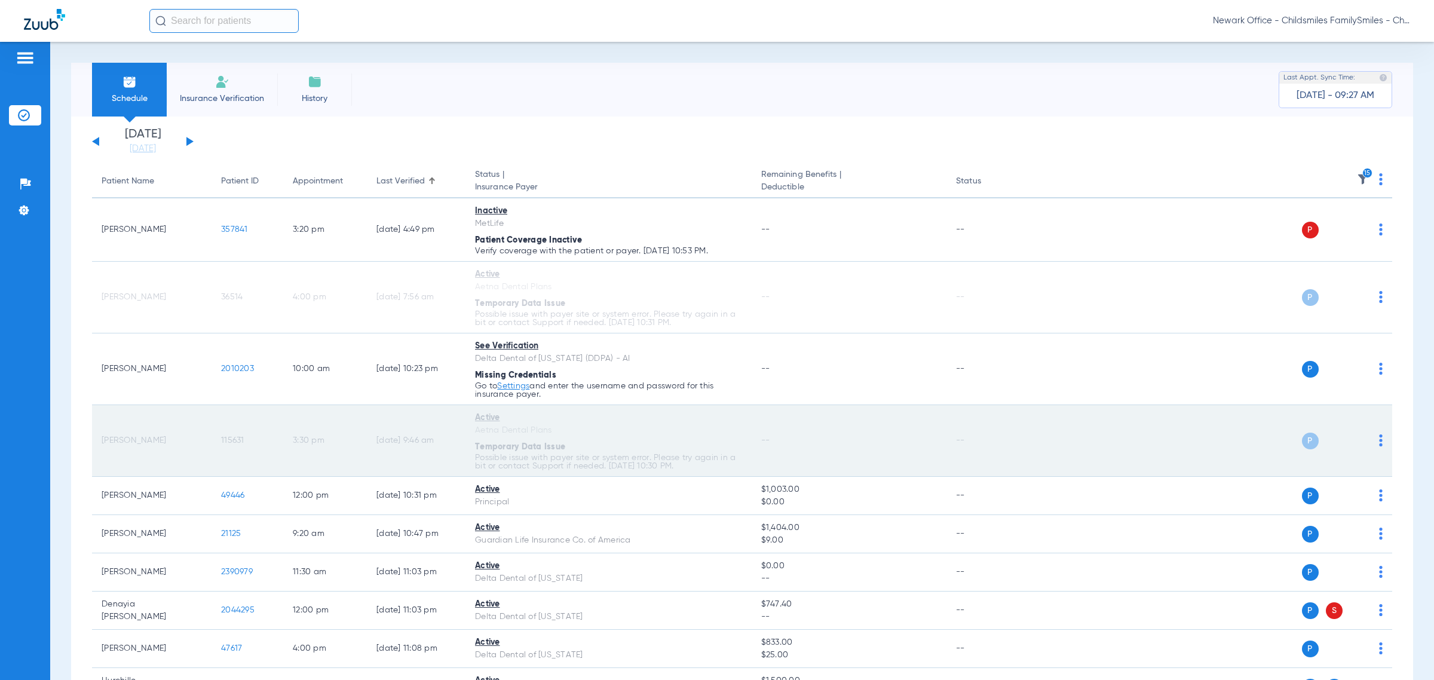
scroll to position [75, 0]
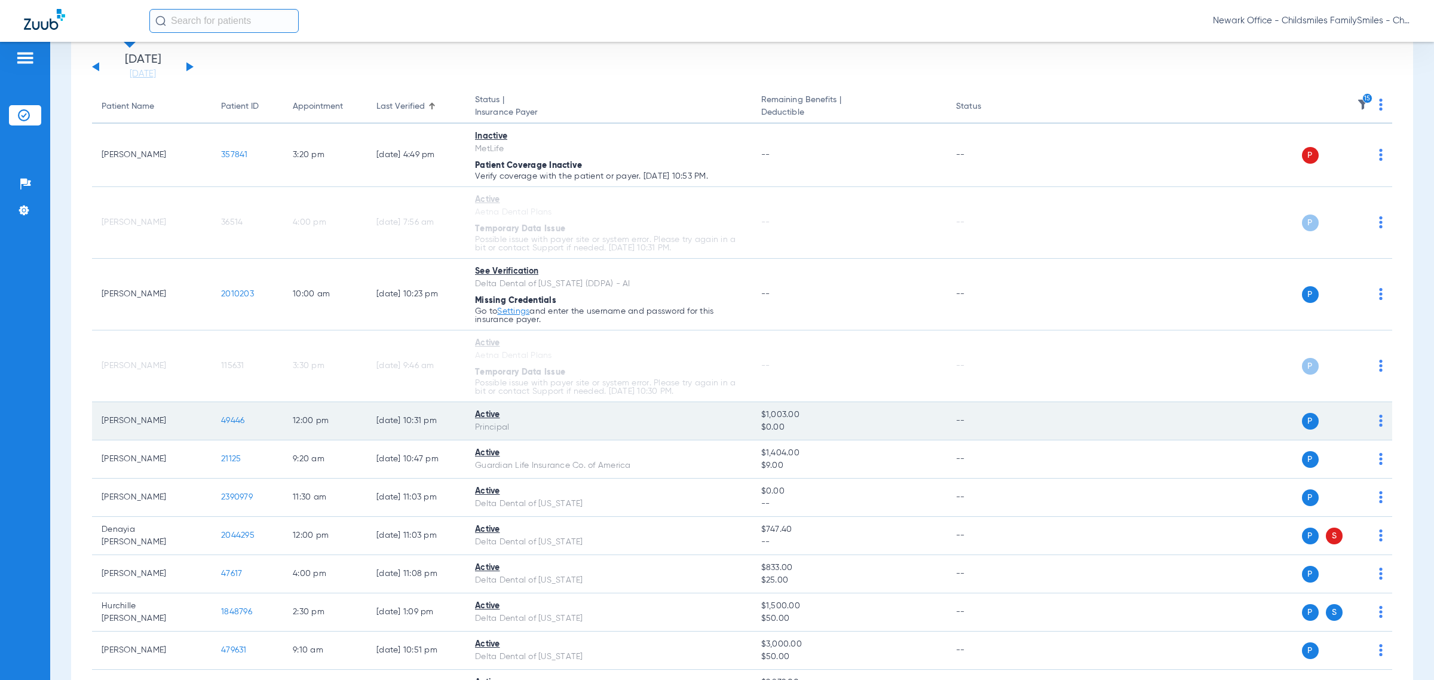
click at [621, 421] on img at bounding box center [1381, 421] width 4 height 12
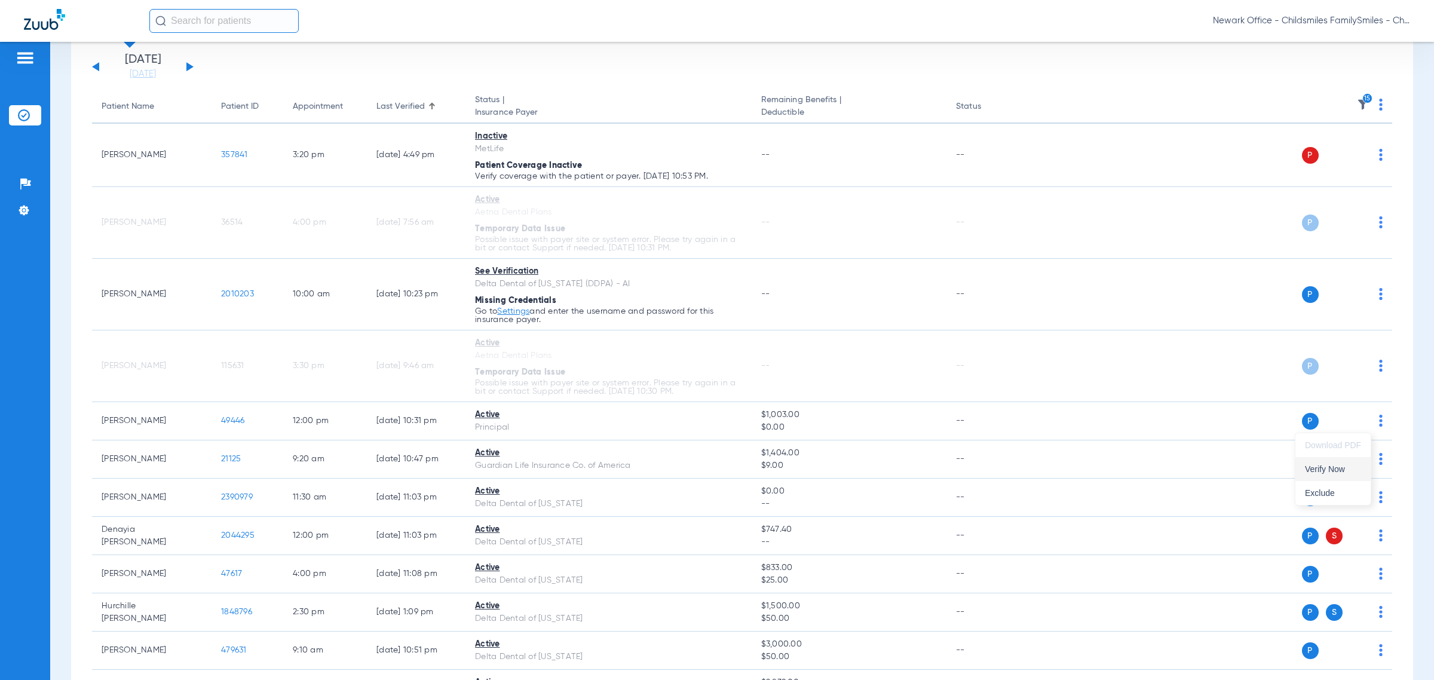
click at [621, 469] on span "Verify Now" at bounding box center [1333, 469] width 56 height 8
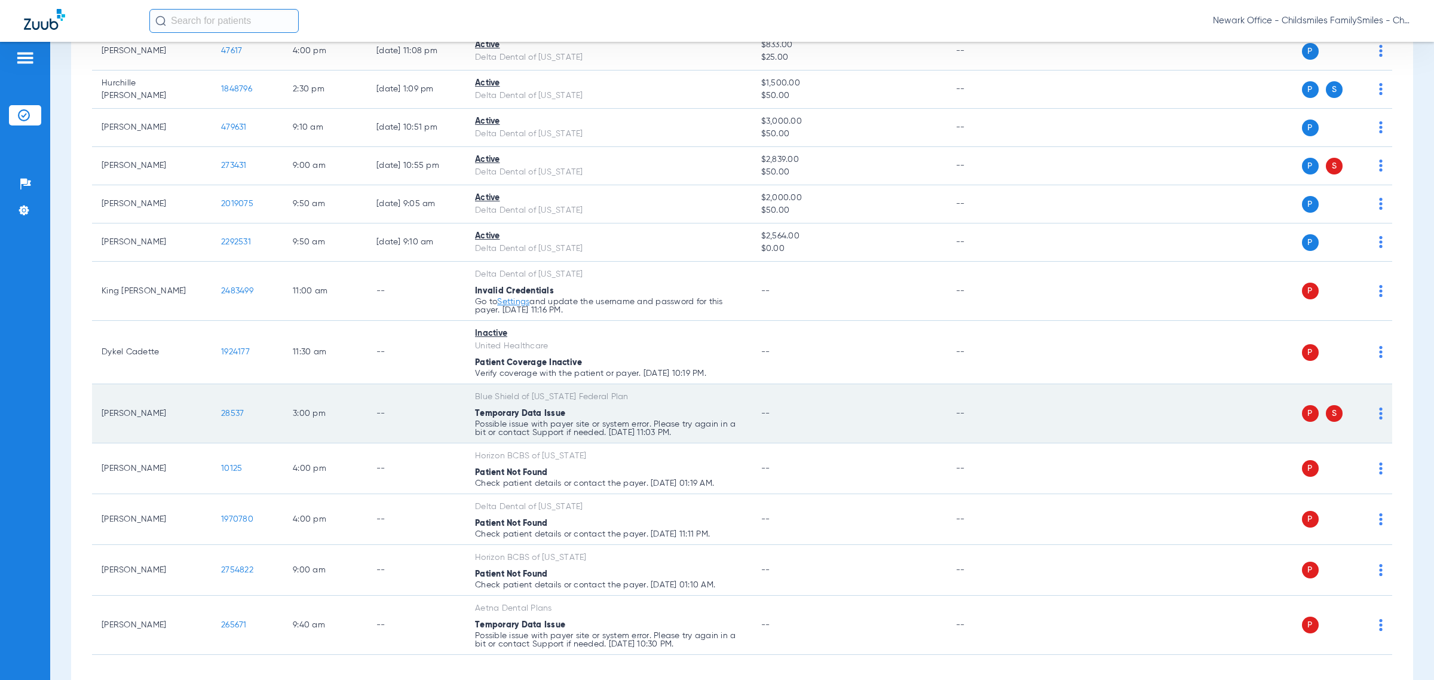
scroll to position [299, 0]
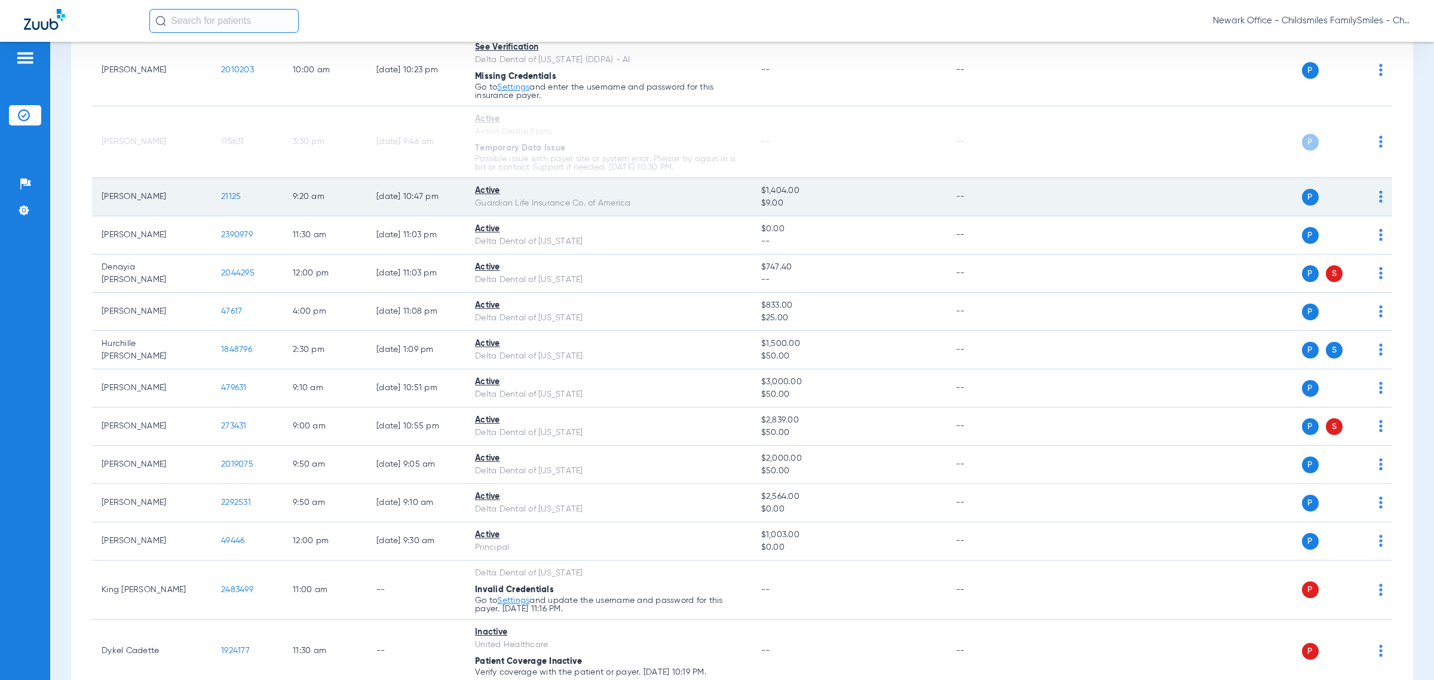
click at [621, 198] on img at bounding box center [1381, 197] width 4 height 12
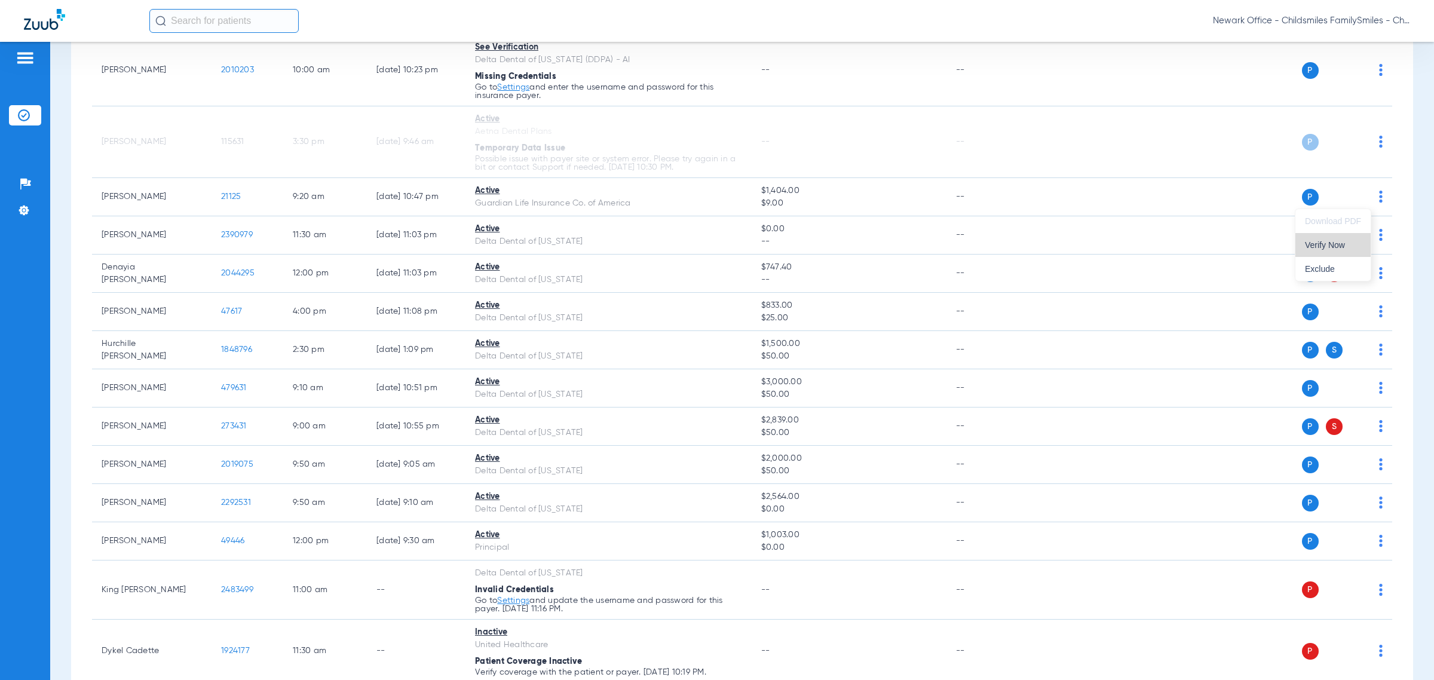
click at [621, 245] on span "Verify Now" at bounding box center [1333, 245] width 56 height 8
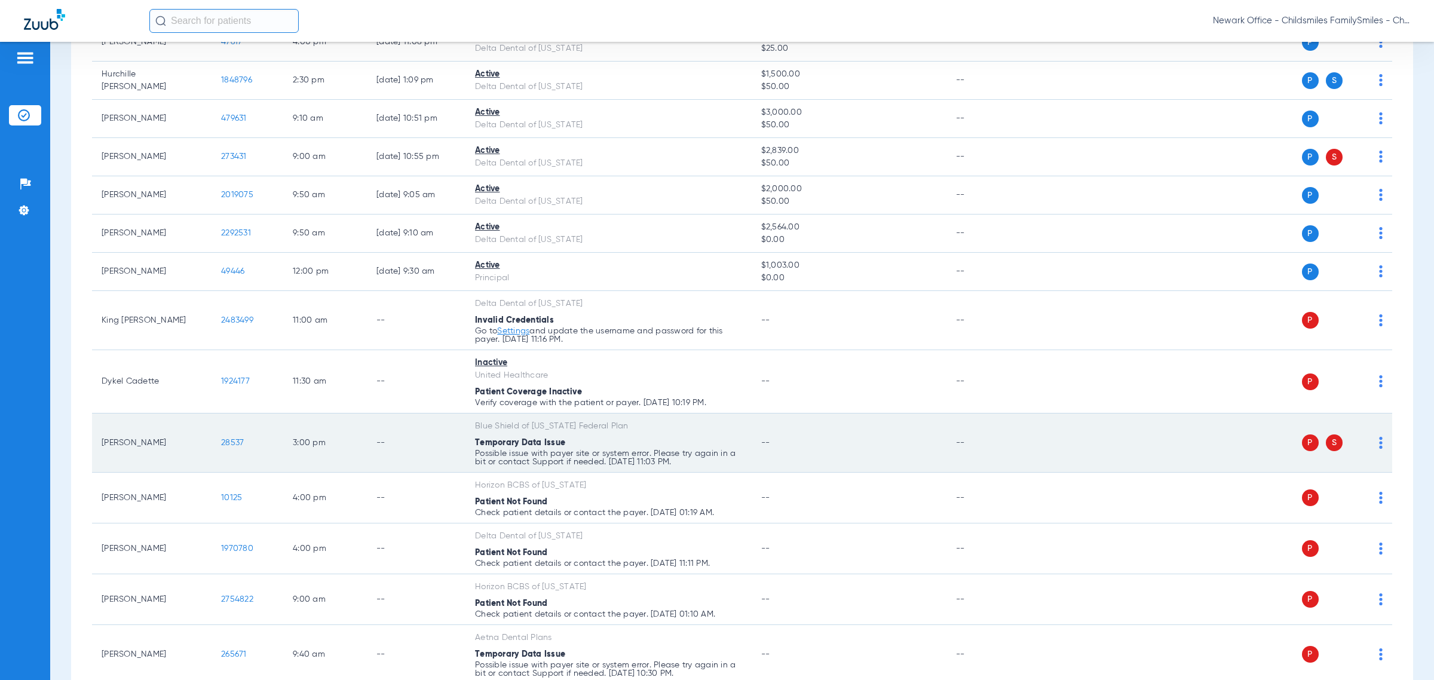
scroll to position [597, 0]
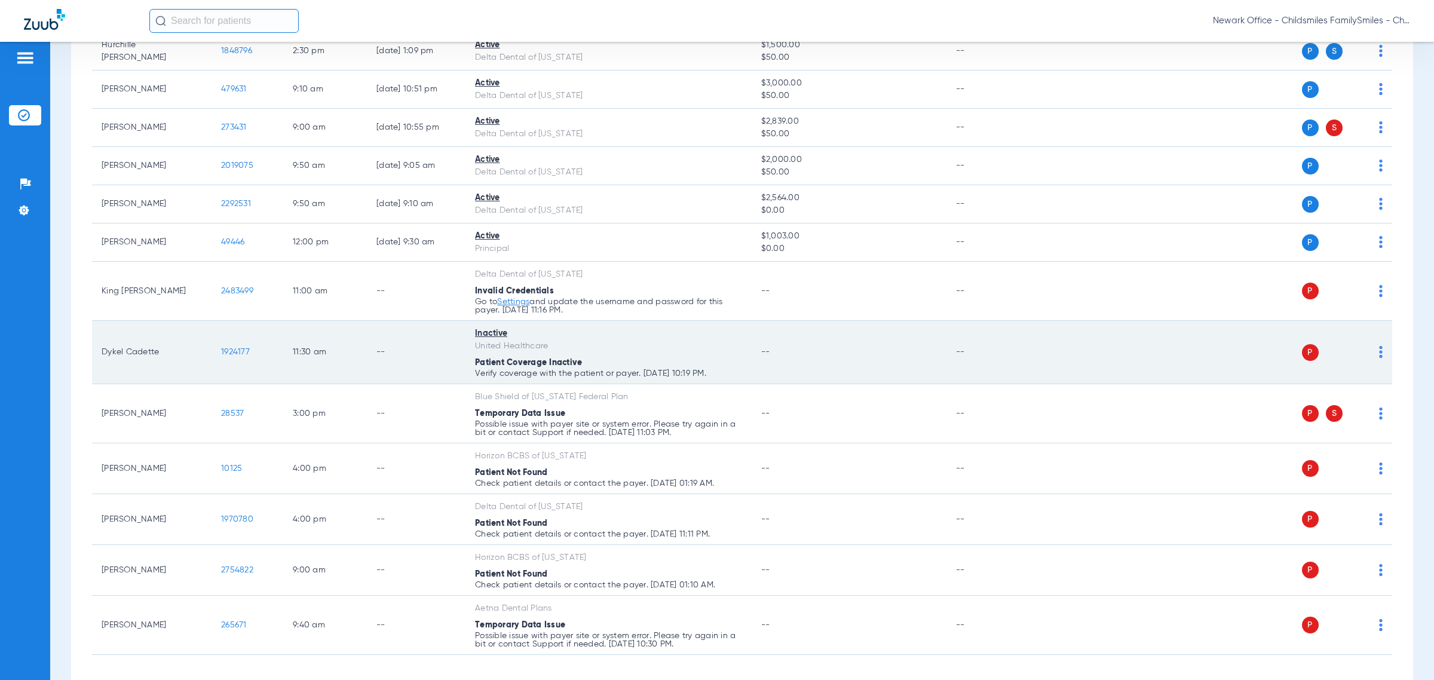
drag, startPoint x: 266, startPoint y: 354, endPoint x: 201, endPoint y: 372, distance: 68.3
click at [201, 372] on tr "Dykel Cadette 1924177 11:30 AM -- Inactive United Healthcare Patient Coverage I…" at bounding box center [742, 352] width 1300 height 63
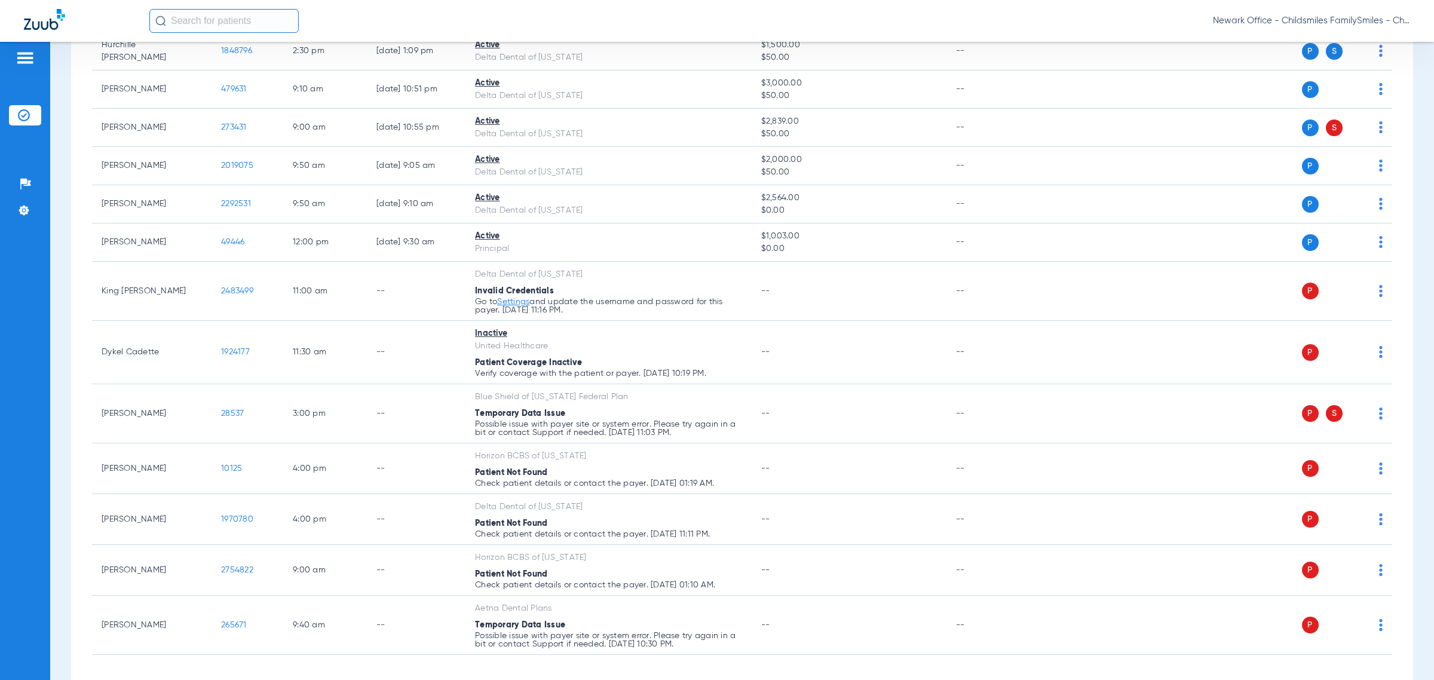
copy tr "1924177"
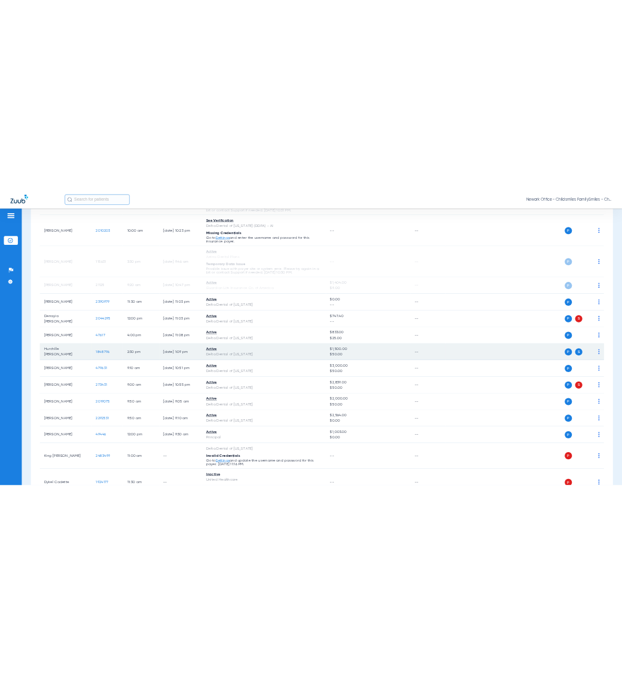
scroll to position [0, 0]
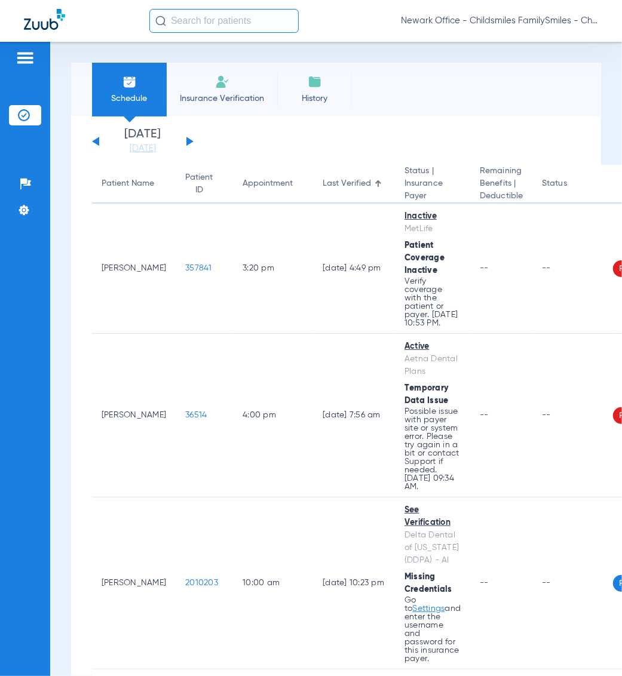
click at [237, 16] on input "text" at bounding box center [223, 21] width 149 height 24
paste input "115631"
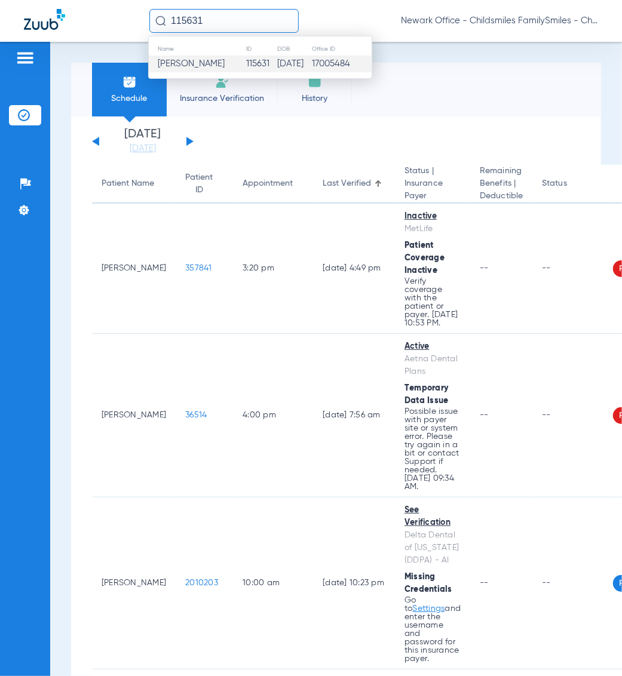
type input "115631"
click at [215, 59] on span "[PERSON_NAME]" at bounding box center [191, 63] width 67 height 9
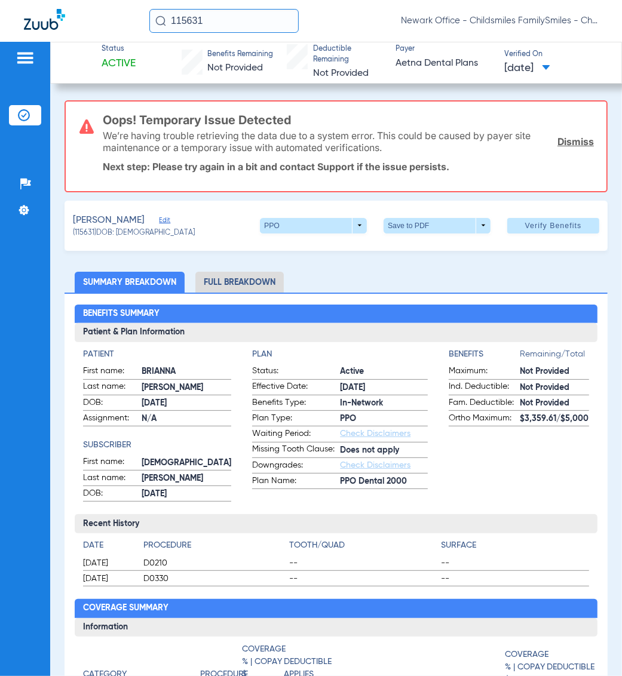
click at [158, 124] on h3 "Oops! Temporary Issue Detected" at bounding box center [348, 120] width 491 height 12
click at [164, 219] on span "Edit" at bounding box center [164, 221] width 11 height 11
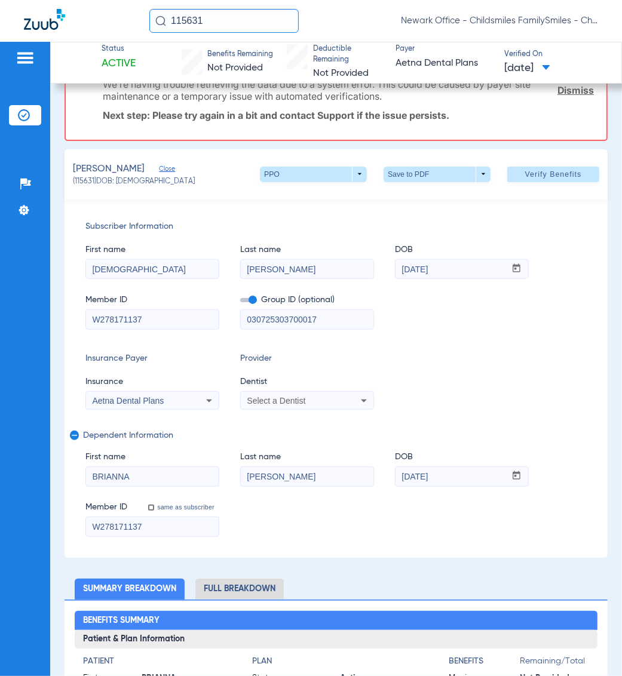
scroll to position [75, 0]
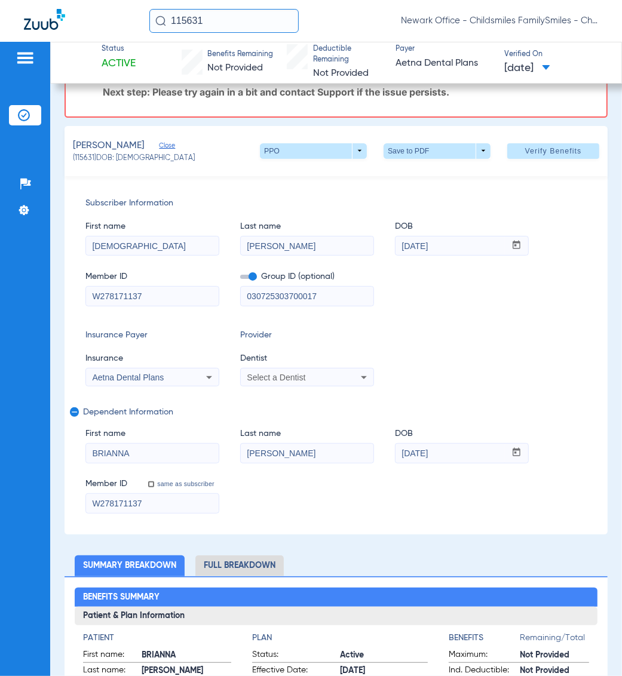
drag, startPoint x: 142, startPoint y: 305, endPoint x: 156, endPoint y: 296, distance: 17.1
click at [153, 299] on div "W278171137" at bounding box center [152, 296] width 134 height 20
drag, startPoint x: 162, startPoint y: 294, endPoint x: -87, endPoint y: 297, distance: 248.5
click at [0, 297] on html "115631 Newark Office - Childsmiles FamilySmiles - ChildSmiles Spec LLC - [GEOGR…" at bounding box center [311, 338] width 622 height 676
drag, startPoint x: 350, startPoint y: 297, endPoint x: 6, endPoint y: 299, distance: 344.0
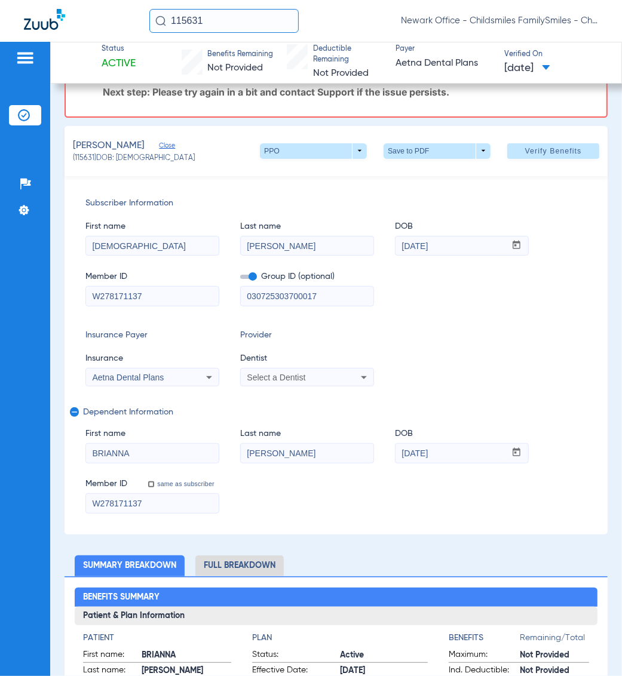
click at [10, 299] on div "Patients Insurance Verification Setup Help Center Settings Status Active Benefi…" at bounding box center [311, 380] width 622 height 676
click at [115, 375] on span "Aetna Dental Plans" at bounding box center [128, 378] width 72 height 10
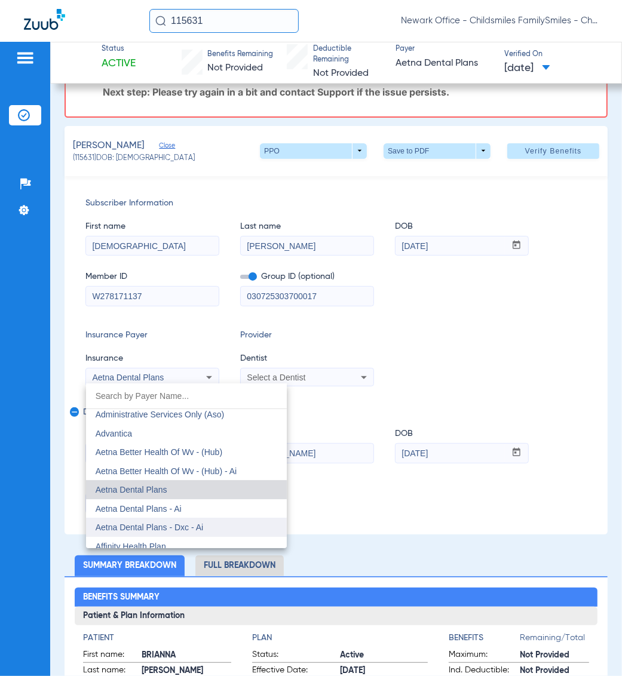
scroll to position [85, 0]
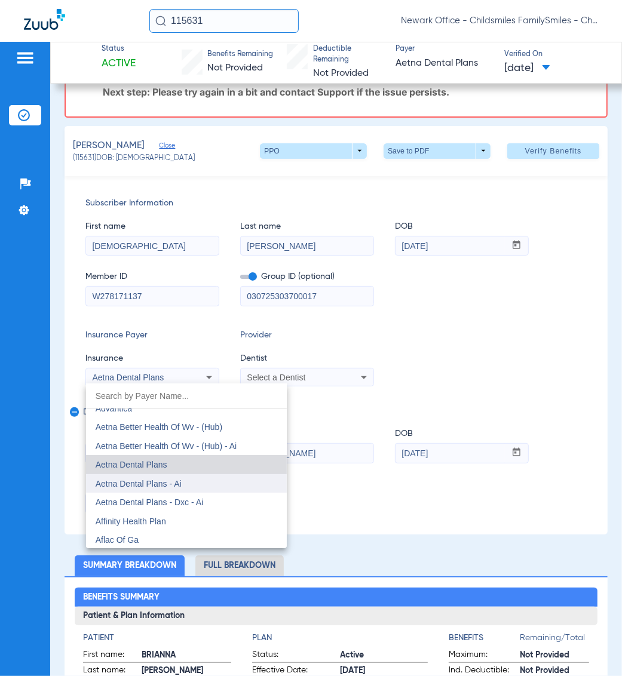
click at [180, 483] on span "Aetna Dental Plans - Ai" at bounding box center [139, 484] width 86 height 10
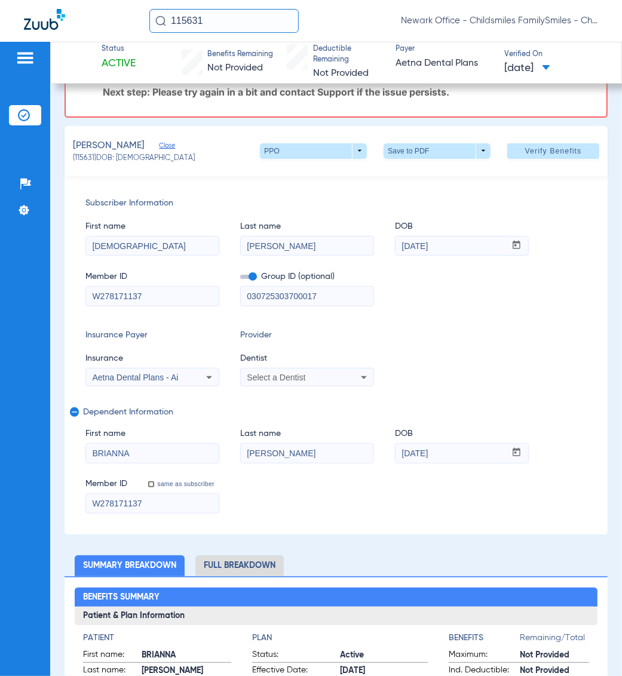
drag, startPoint x: 326, startPoint y: 388, endPoint x: 326, endPoint y: 377, distance: 11.3
click at [326, 387] on div "Subscriber Information First name [PERSON_NAME] Last name [PERSON_NAME] DOB mm …" at bounding box center [336, 355] width 543 height 358
click at [326, 377] on div "Select a Dentist" at bounding box center [295, 377] width 96 height 8
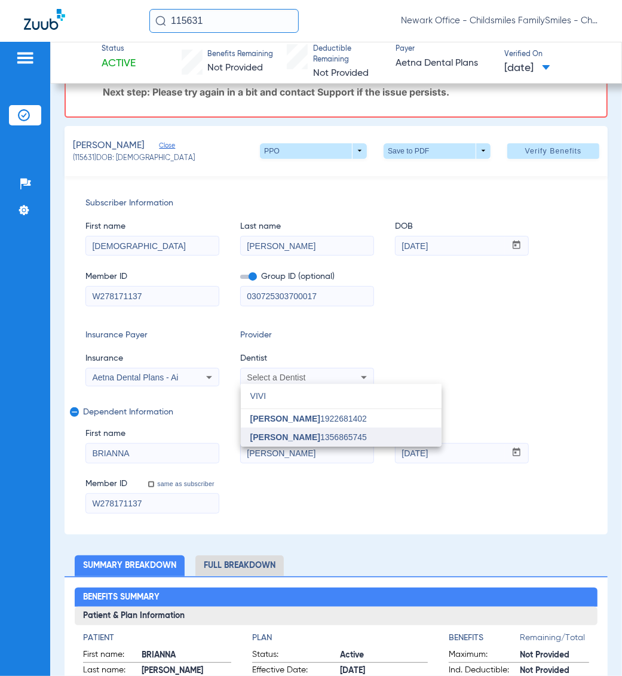
type input "VIVI"
click at [404, 434] on mat-option "[PERSON_NAME] 1356865745" at bounding box center [341, 437] width 201 height 19
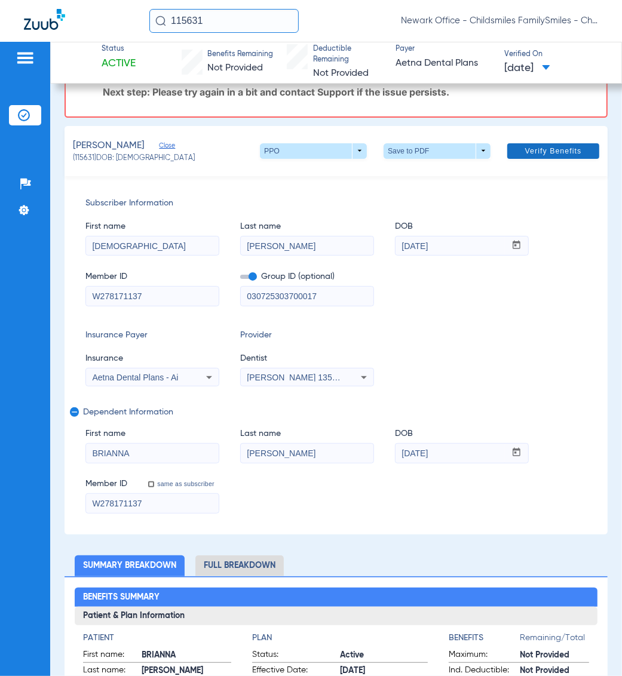
click at [539, 138] on span at bounding box center [553, 151] width 92 height 29
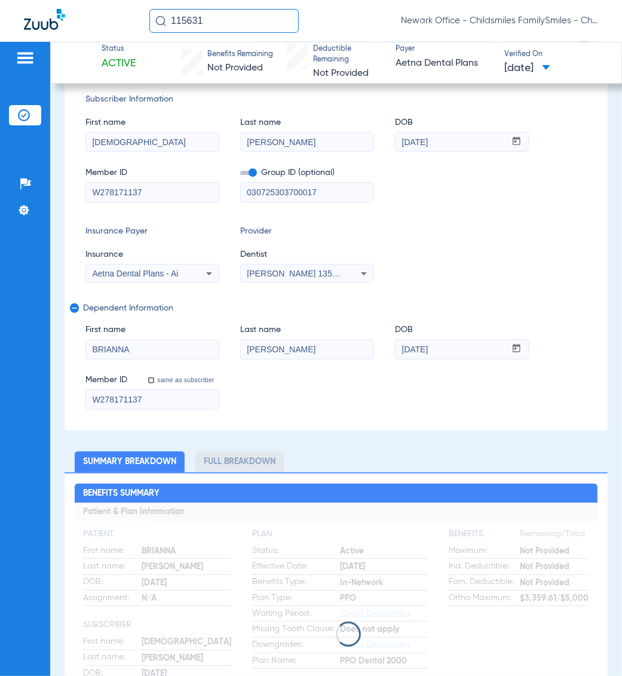
scroll to position [0, 0]
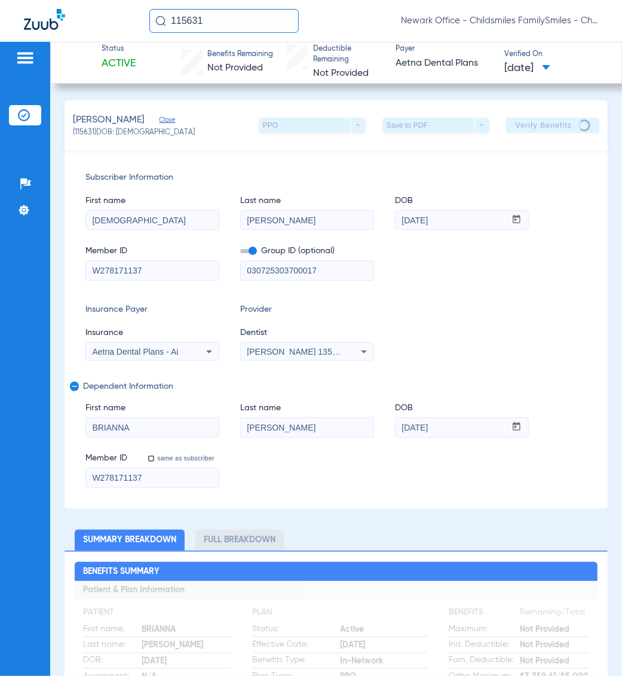
click at [512, 305] on div "Insurance Payer Insurance Aetna Dental Plans - Ai Provider Dentist [PERSON_NAME…" at bounding box center [335, 331] width 501 height 57
click at [594, 337] on div "Subscriber Information First name [PERSON_NAME] Last name [PERSON_NAME] mm / dd…" at bounding box center [336, 330] width 543 height 358
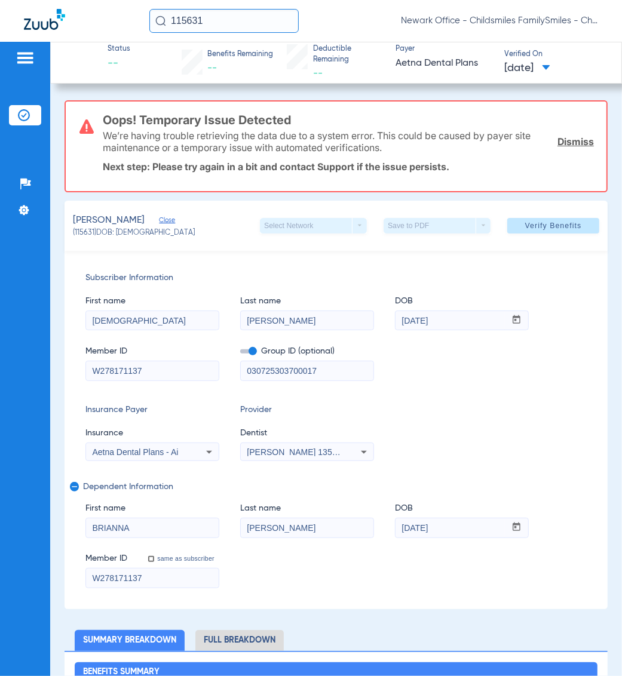
click at [245, 33] on div "115631 Newark Office - Childsmiles FamilySmiles - ChildSmiles Spec LLC - [GEOGR…" at bounding box center [311, 21] width 622 height 42
click at [245, 22] on input "115631" at bounding box center [223, 21] width 149 height 24
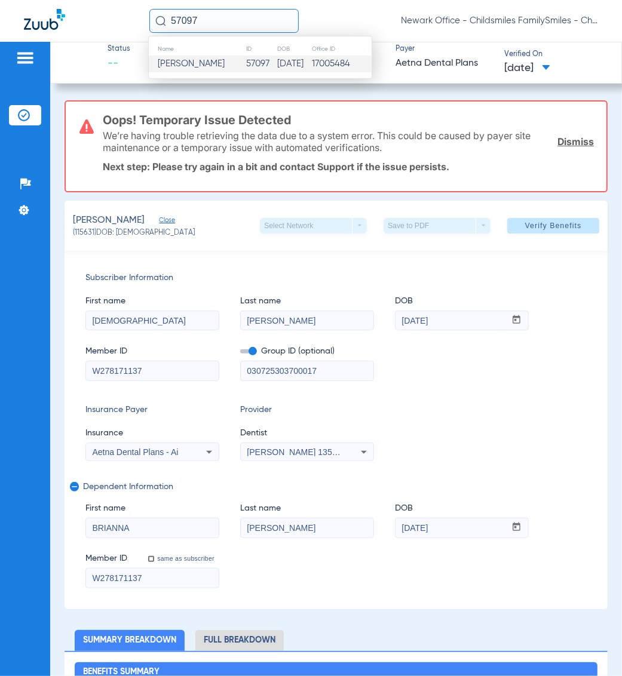
type input "57097"
click at [207, 61] on span "[PERSON_NAME]" at bounding box center [191, 63] width 67 height 9
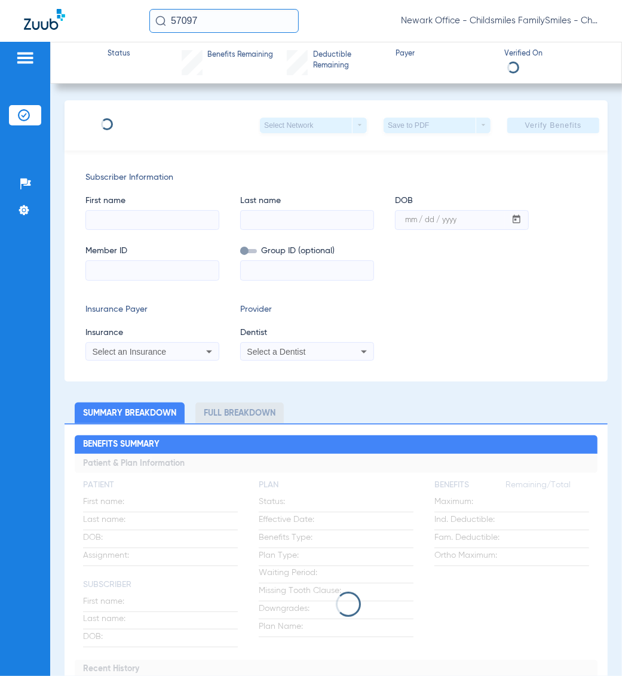
type input "[PERSON_NAME]"
type input "[DATE]"
type input "U9334424601"
type input "0608348"
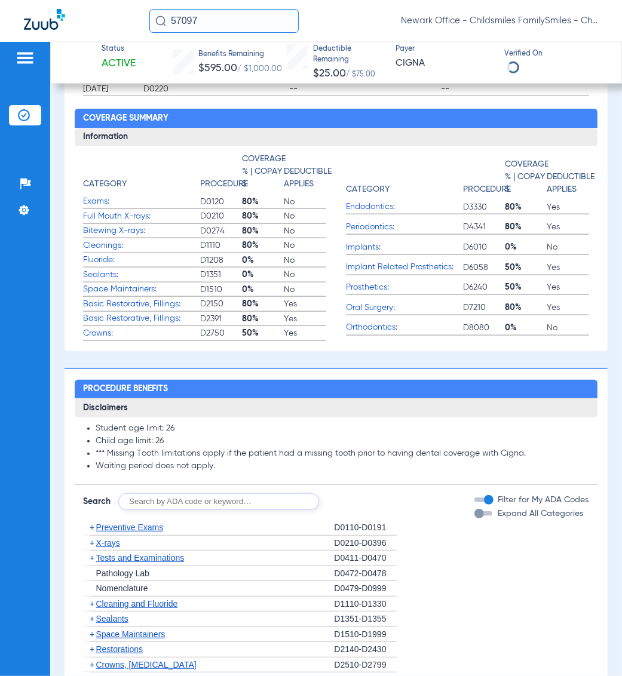
scroll to position [971, 0]
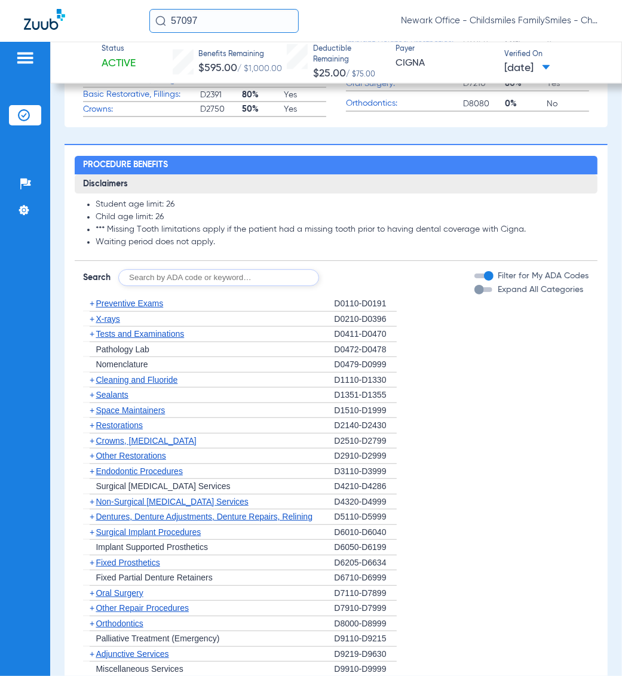
click at [219, 282] on input "text" at bounding box center [218, 277] width 201 height 17
type input "5820"
click button "Search" at bounding box center [363, 277] width 47 height 17
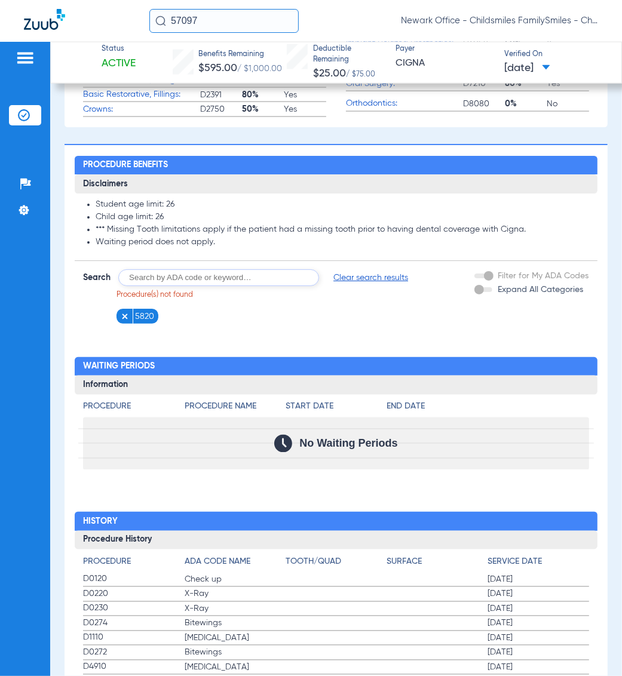
click at [428, 349] on div "Procedure Benefits Disclaimers Student age limit: 26 Child age limit: 26 *** Mi…" at bounding box center [336, 529] width 543 height 771
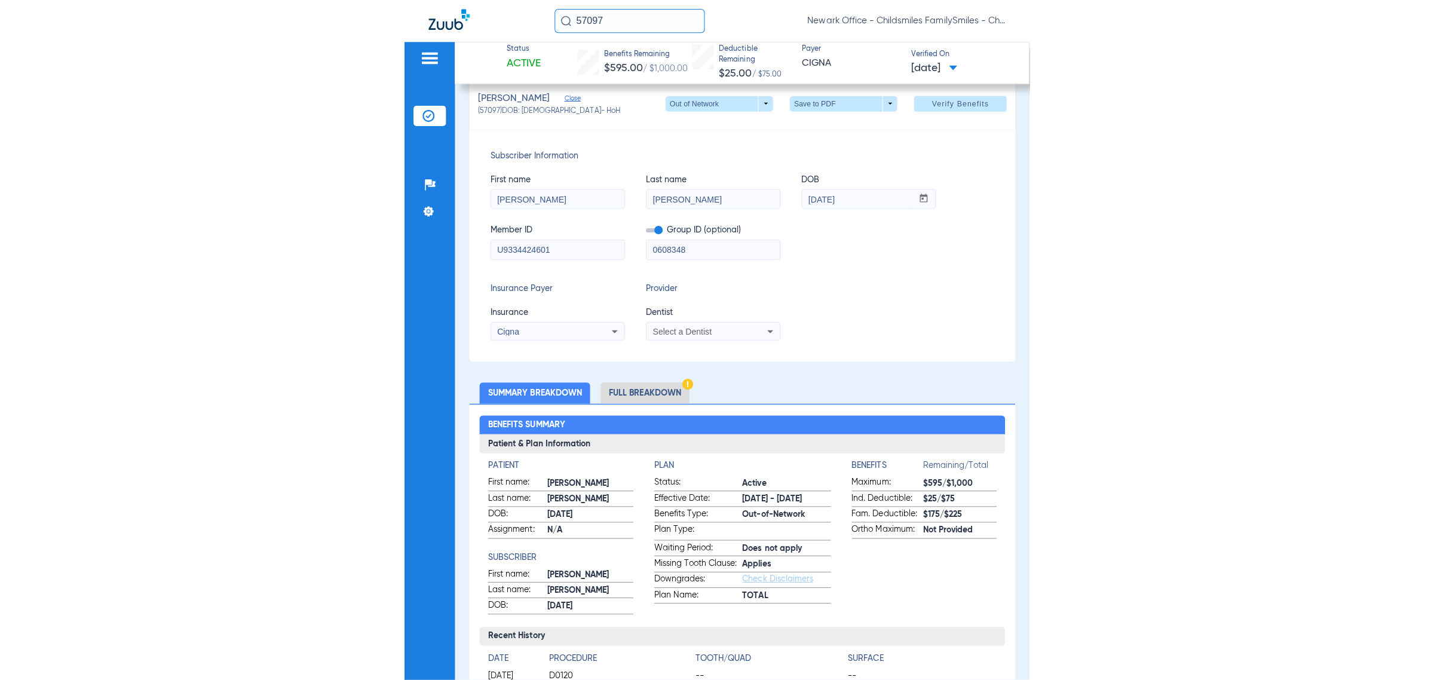
scroll to position [0, 0]
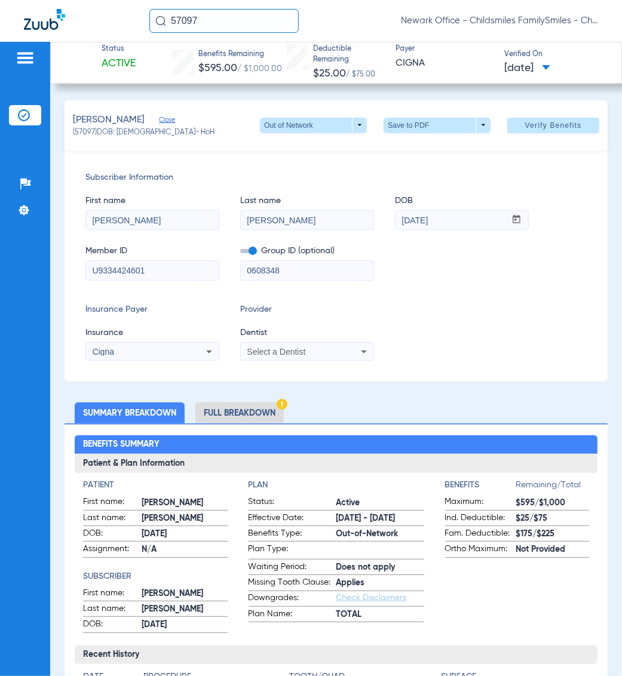
click at [87, 134] on span "(57097) DOB: [DEMOGRAPHIC_DATA] - HoH" at bounding box center [144, 133] width 142 height 11
copy span "57097"
click at [231, 34] on div "57097 Newark Office - Childsmiles FamilySmiles - ChildSmiles Spec LLC - [GEOGRA…" at bounding box center [311, 21] width 622 height 42
click at [219, 18] on input "57097" at bounding box center [223, 21] width 149 height 24
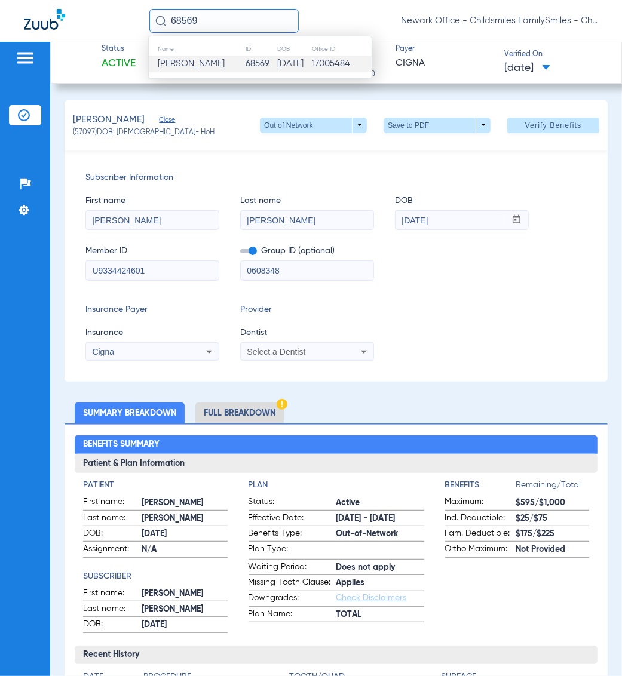
type input "68569"
click at [277, 69] on td "[DATE]" at bounding box center [294, 64] width 35 height 17
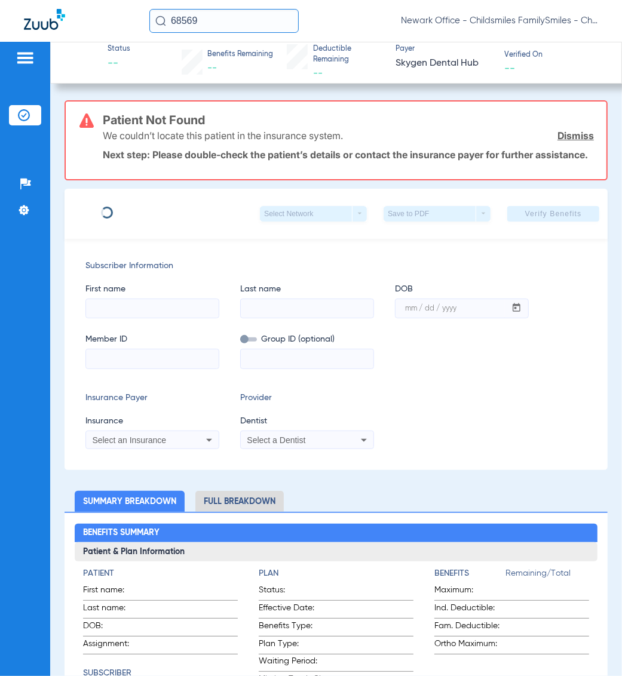
type input "[PERSON_NAME]"
type input "[DATE]"
type input "3HZN53722410"
type input "0761071111"
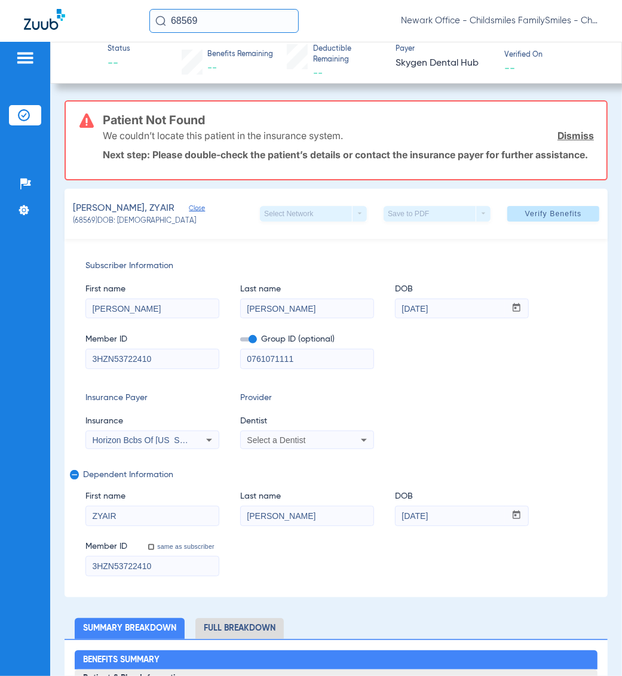
click at [309, 468] on div "Subscriber Information First name [PERSON_NAME] Last name [PERSON_NAME] mm / dd…" at bounding box center [336, 418] width 543 height 358
click at [317, 444] on div "Select a Dentist" at bounding box center [295, 440] width 96 height 8
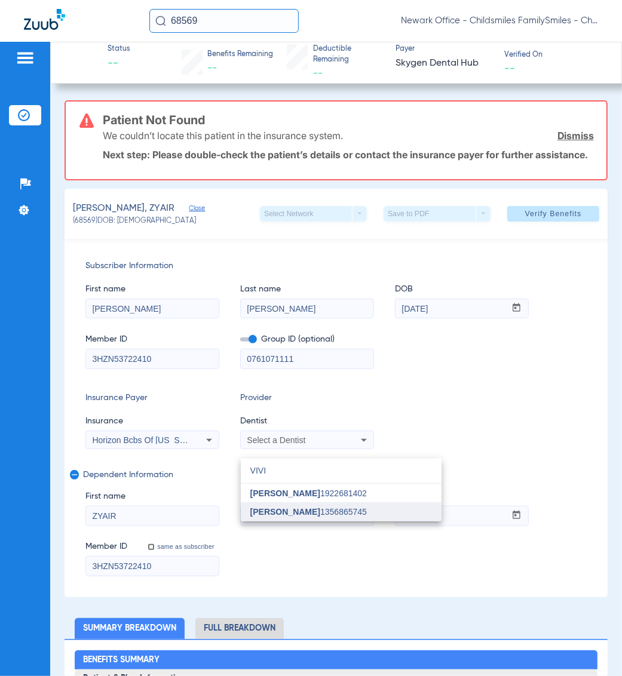
type input "VIVI"
click at [275, 520] on mat-option "[PERSON_NAME] 1356865745" at bounding box center [341, 511] width 201 height 19
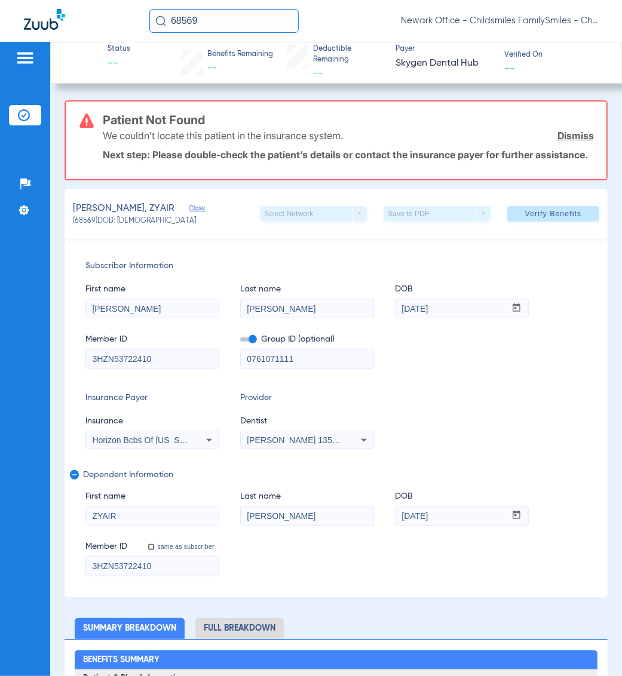
click at [275, 369] on input "0761071111" at bounding box center [307, 358] width 133 height 19
type input "076107-1111"
click at [553, 219] on span "Verify Benefits" at bounding box center [553, 214] width 57 height 10
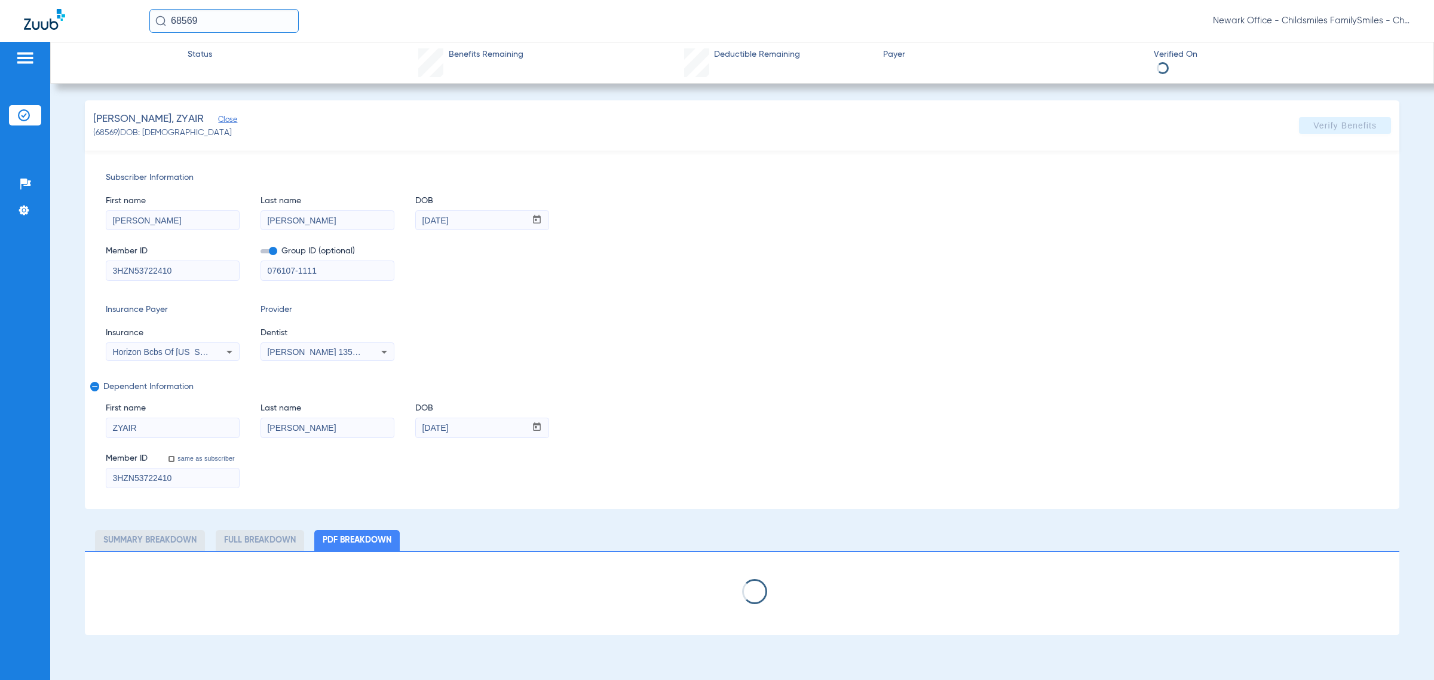
select select "page-width"
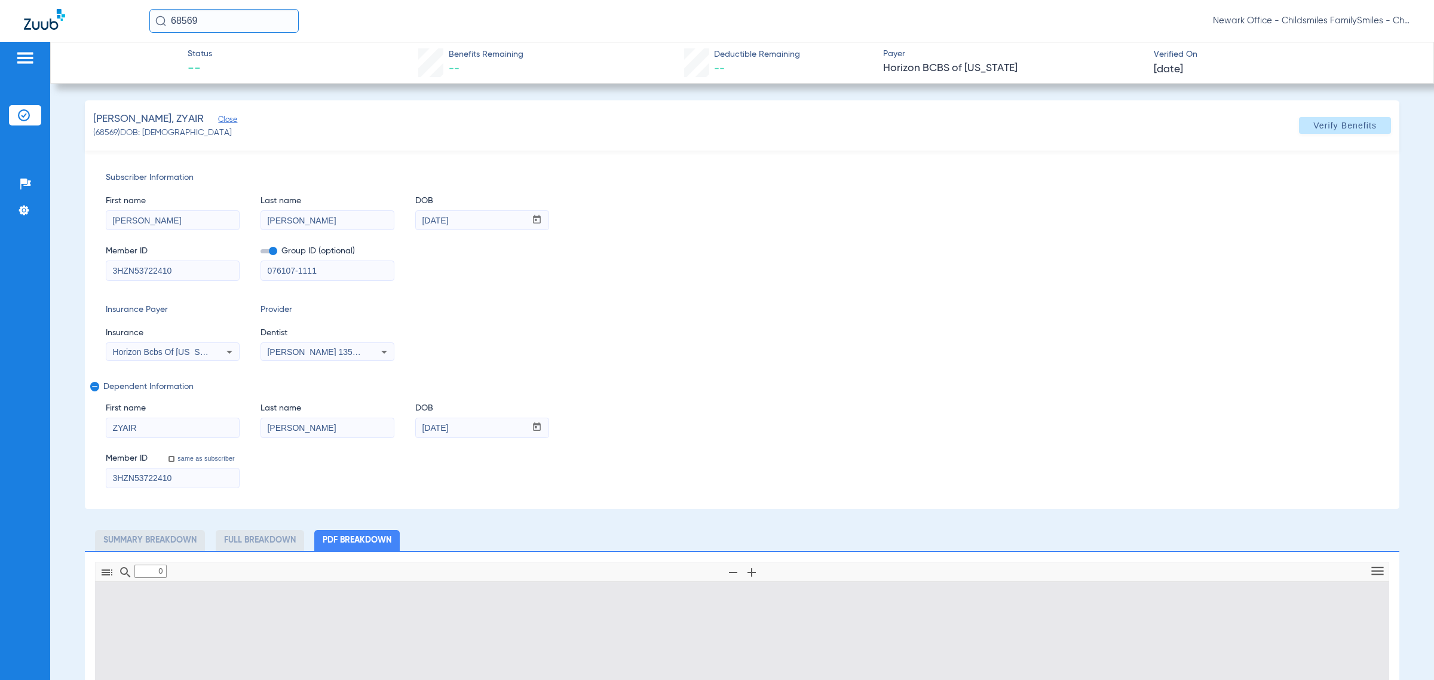
type input "1"
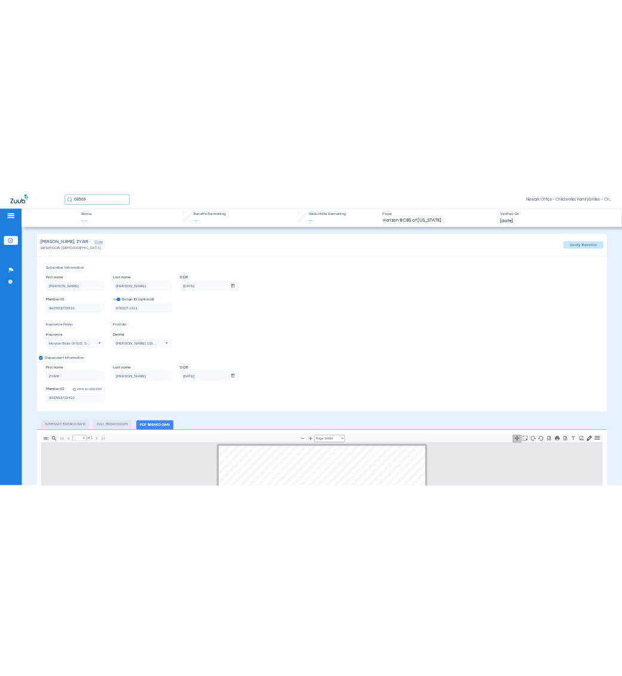
scroll to position [4, 0]
